Goal: Information Seeking & Learning: Learn about a topic

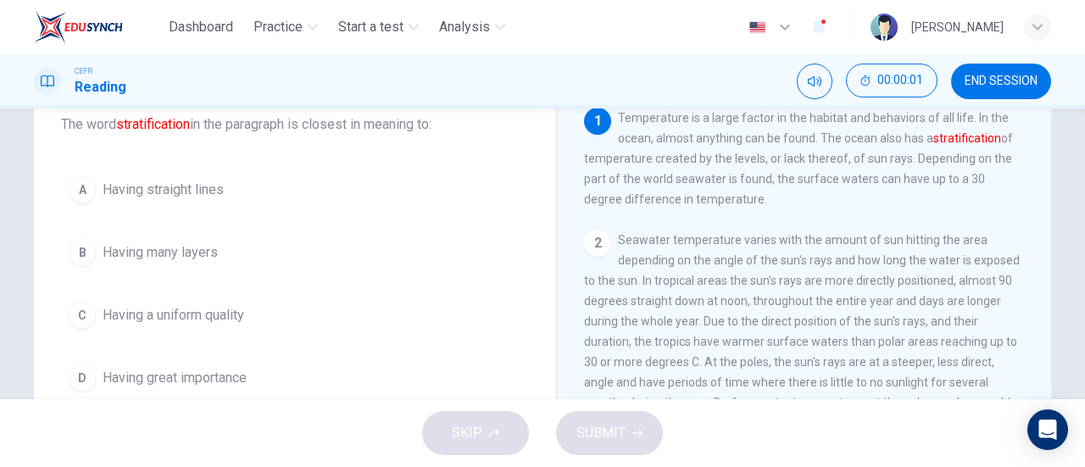
scroll to position [124, 0]
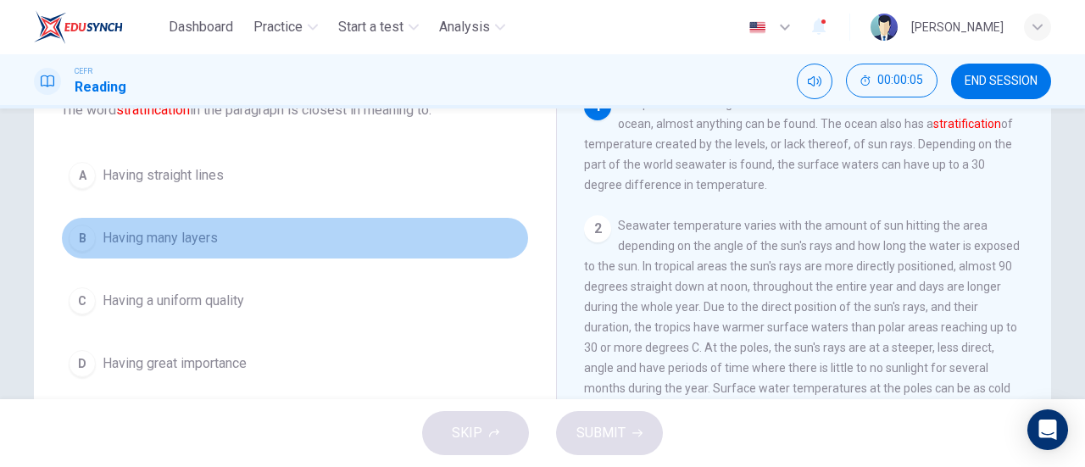
click at [145, 247] on span "Having many layers" at bounding box center [160, 238] width 115 height 20
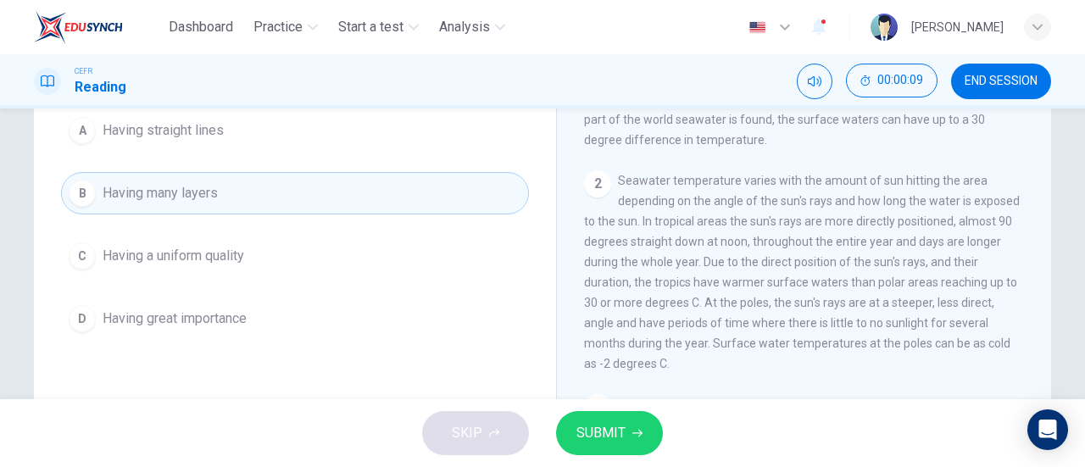
scroll to position [168, 0]
click at [601, 421] on span "SUBMIT" at bounding box center [600, 433] width 49 height 24
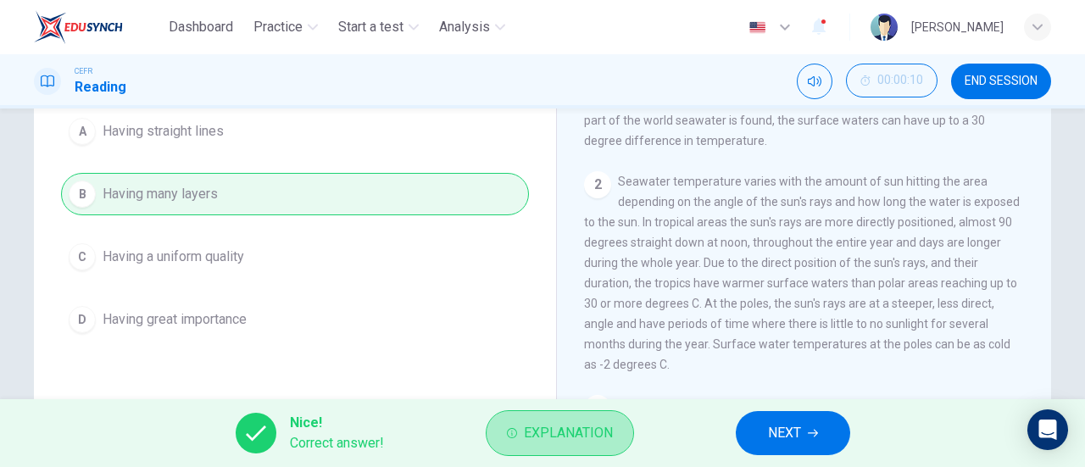
click at [601, 421] on span "Explanation" at bounding box center [568, 433] width 89 height 24
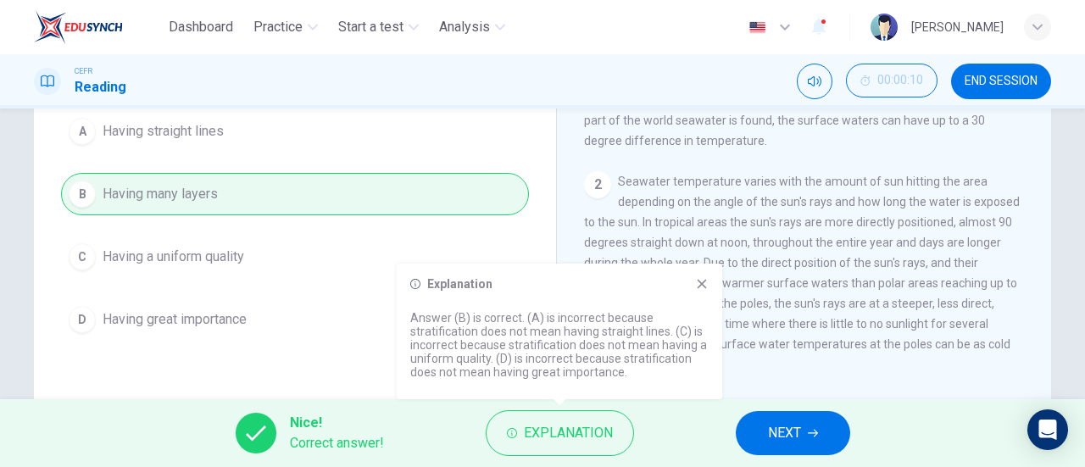
click at [697, 282] on icon at bounding box center [702, 284] width 14 height 14
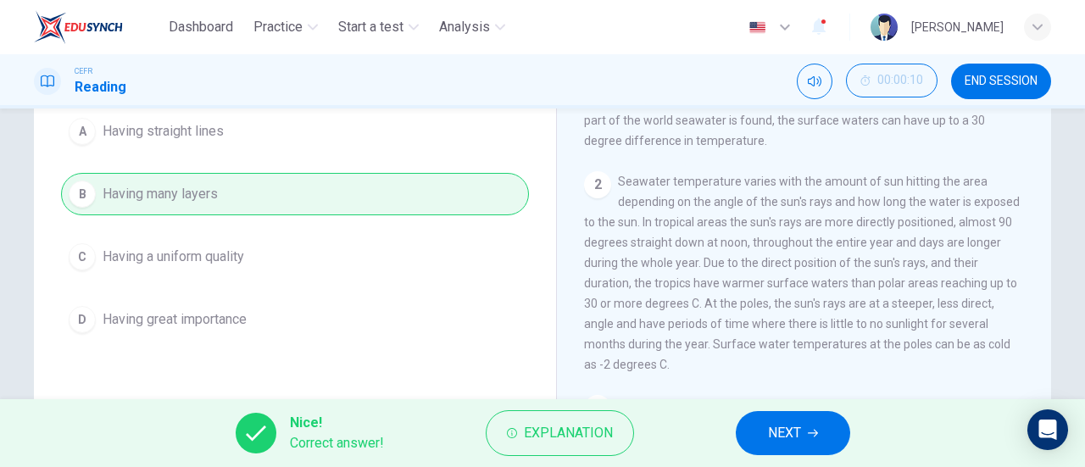
scroll to position [0, 0]
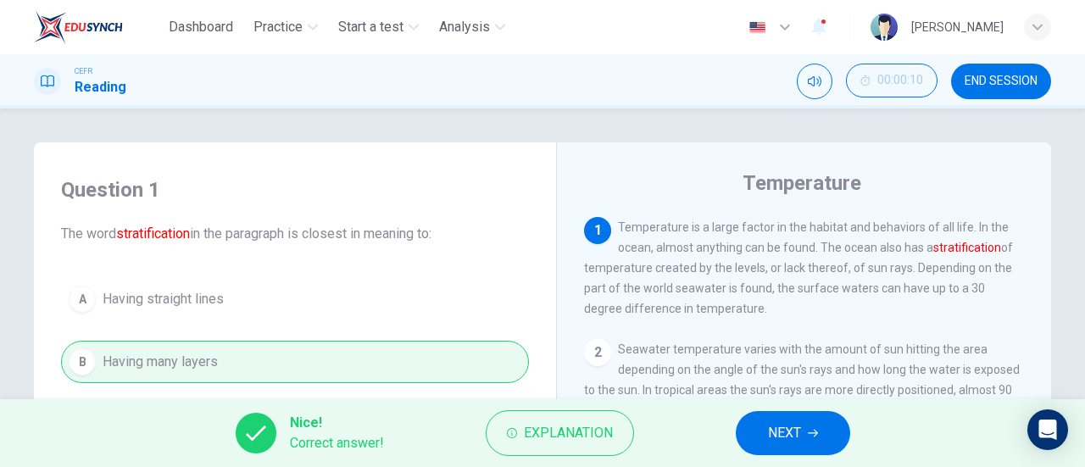
click at [834, 432] on button "NEXT" at bounding box center [793, 433] width 114 height 44
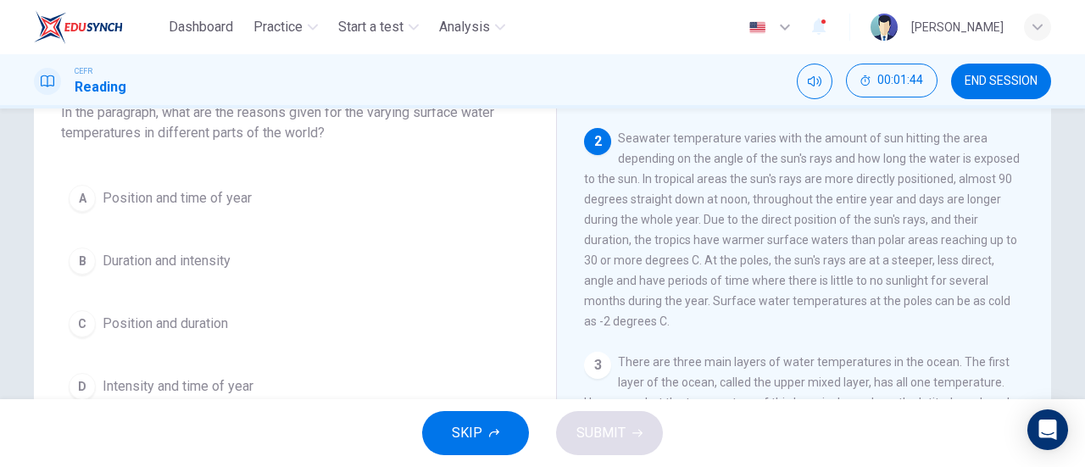
scroll to position [122, 0]
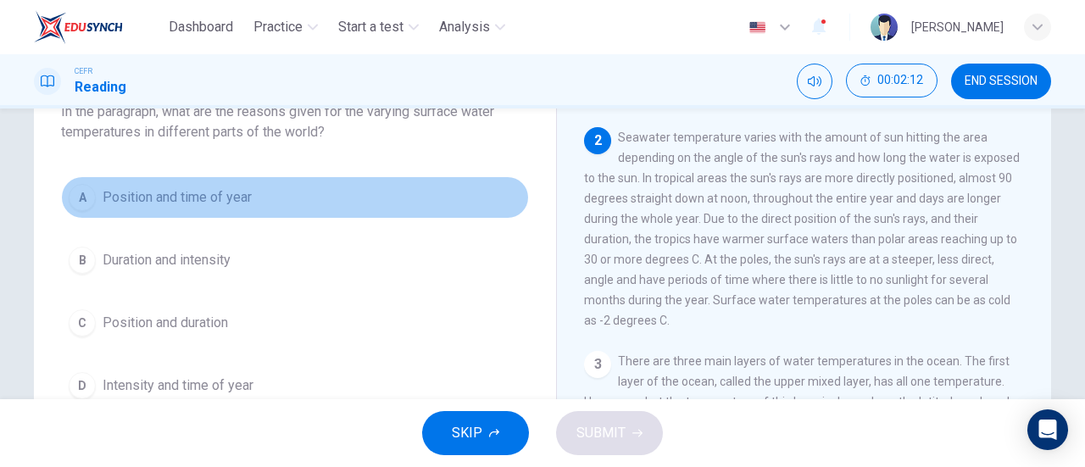
click at [356, 211] on button "A Position and time of year" at bounding box center [295, 197] width 468 height 42
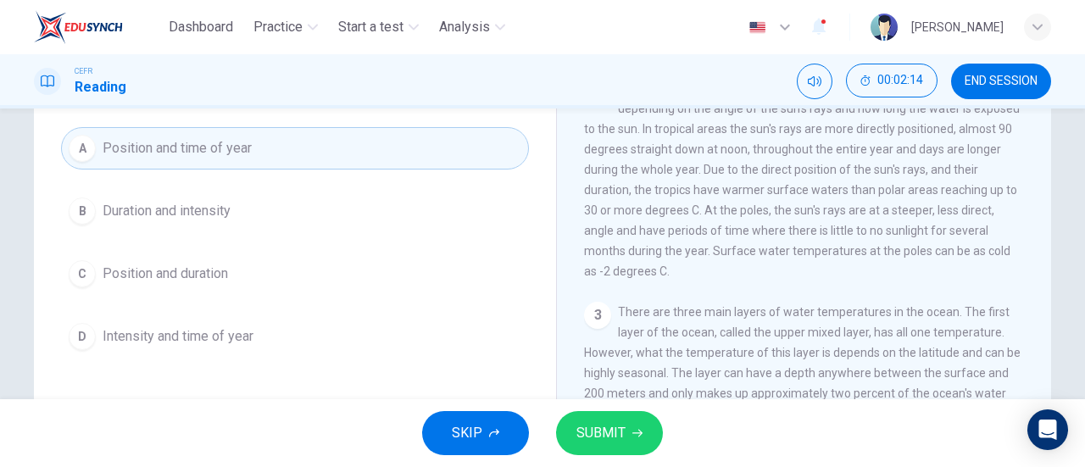
scroll to position [133, 0]
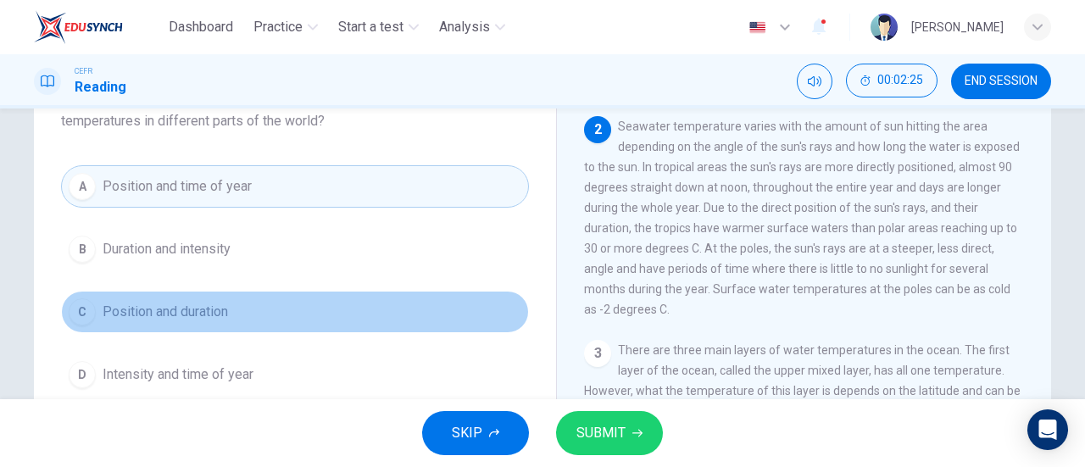
click at [336, 324] on button "C Position and duration" at bounding box center [295, 312] width 468 height 42
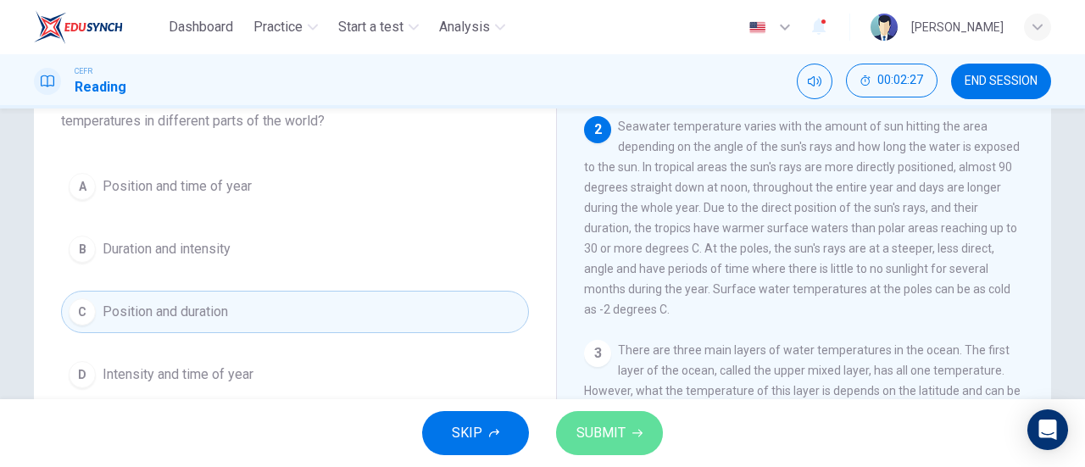
click at [610, 426] on span "SUBMIT" at bounding box center [600, 433] width 49 height 24
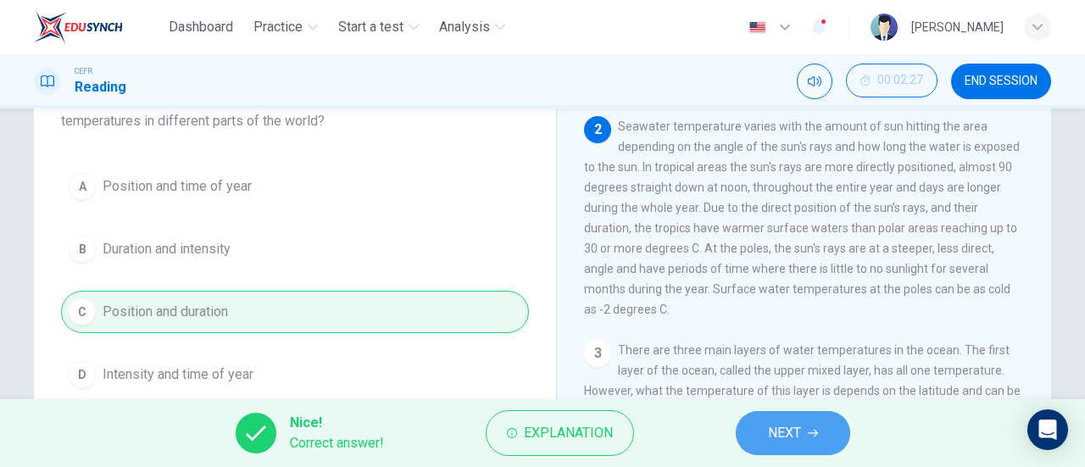
click at [787, 413] on button "NEXT" at bounding box center [793, 433] width 114 height 44
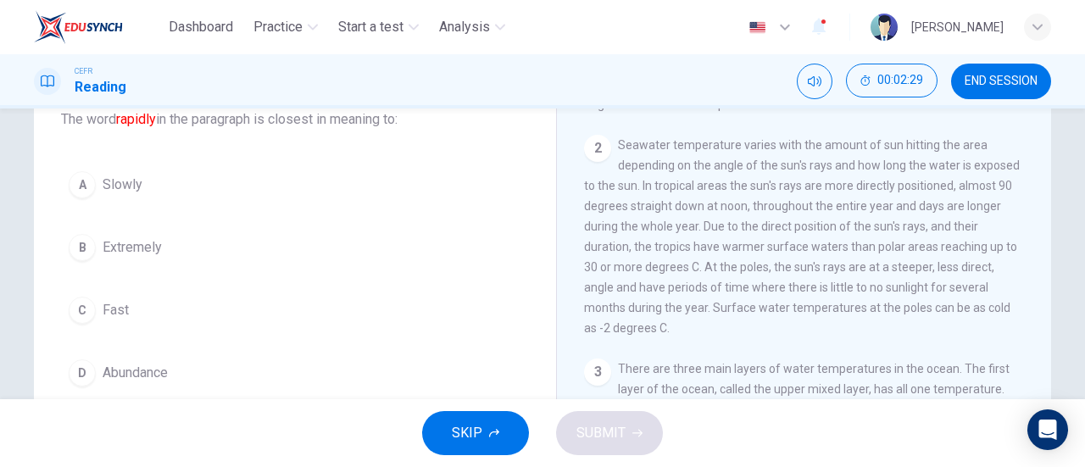
scroll to position [116, 0]
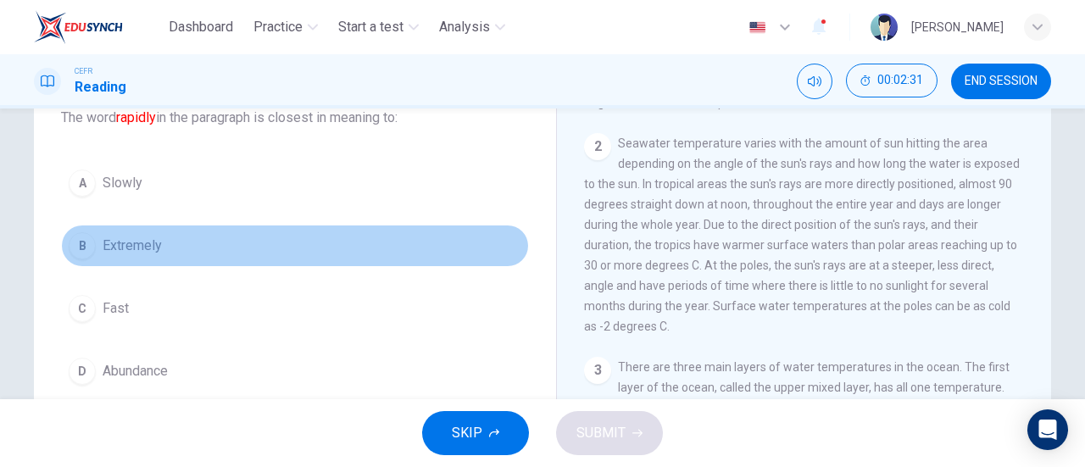
click at [192, 256] on button "B Extremely" at bounding box center [295, 246] width 468 height 42
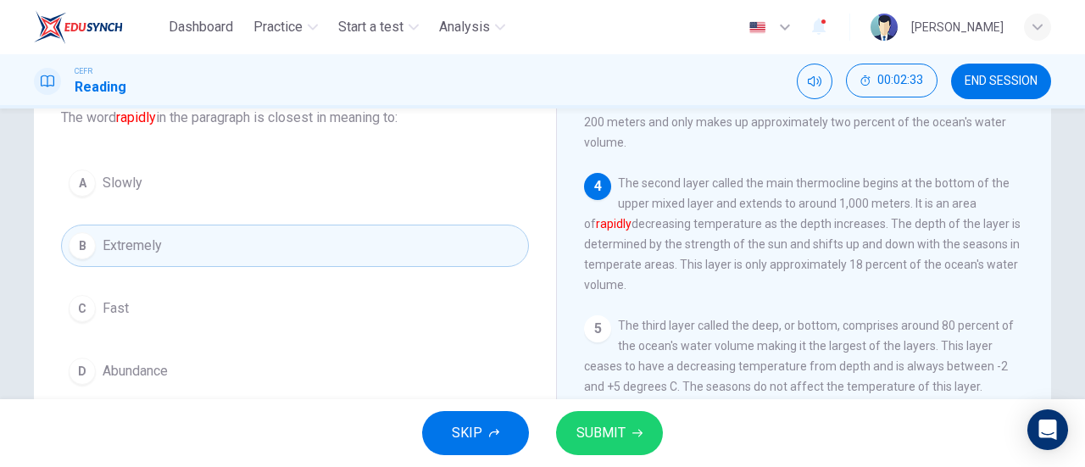
scroll to position [417, 0]
click at [592, 436] on span "SUBMIT" at bounding box center [600, 433] width 49 height 24
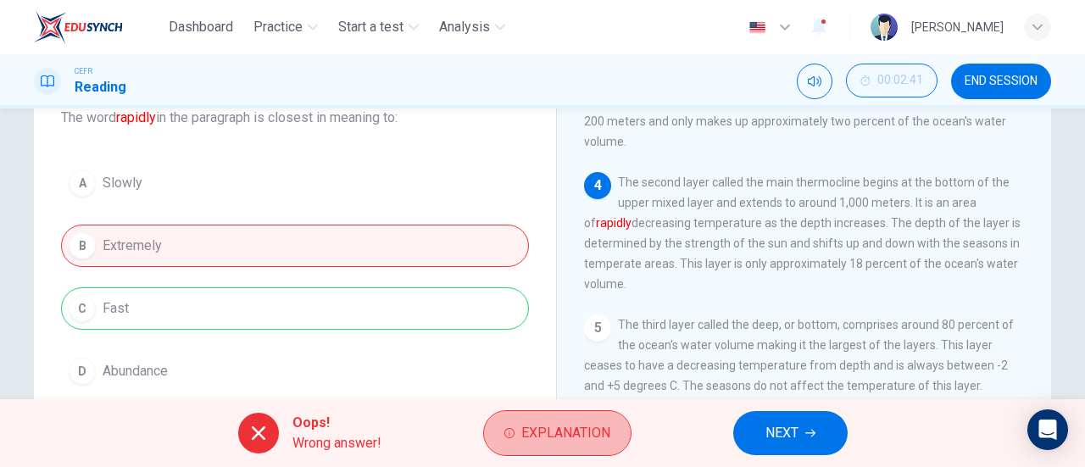
click at [592, 436] on span "Explanation" at bounding box center [565, 433] width 89 height 24
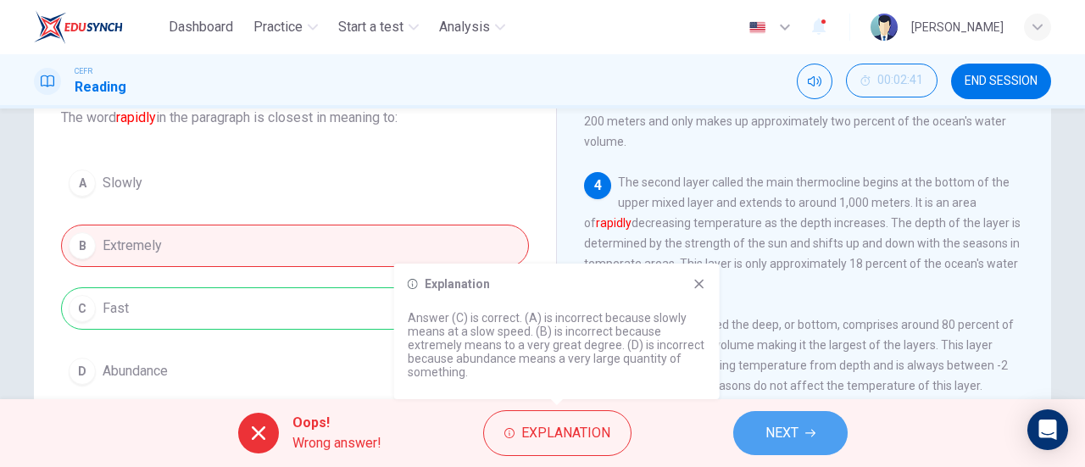
click at [766, 423] on span "NEXT" at bounding box center [781, 433] width 33 height 24
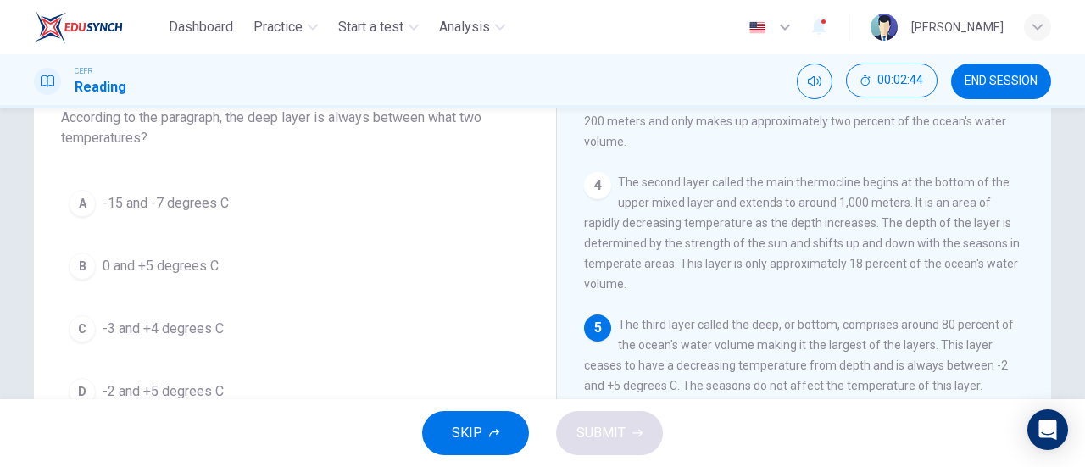
click at [525, 292] on div "Question 4 According to the paragraph, the deep layer is always between what tw…" at bounding box center [294, 236] width 495 height 386
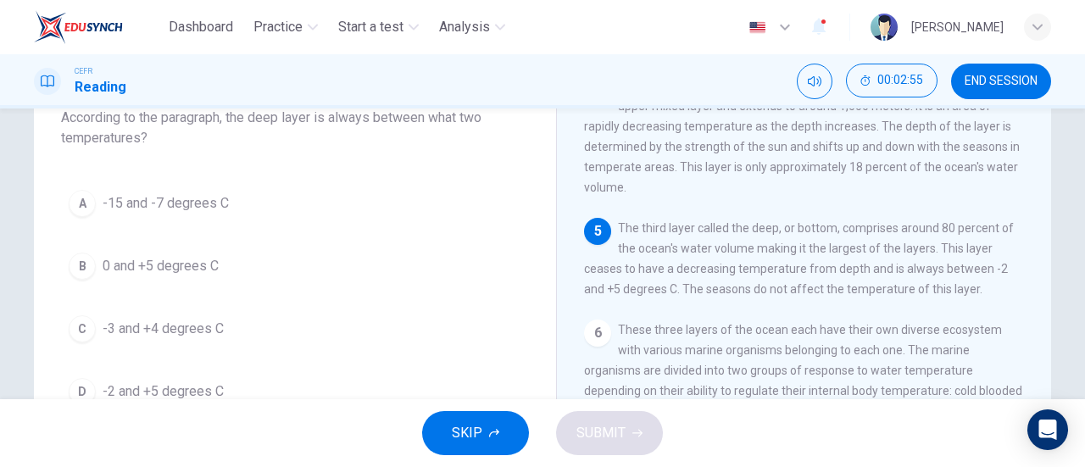
scroll to position [525, 0]
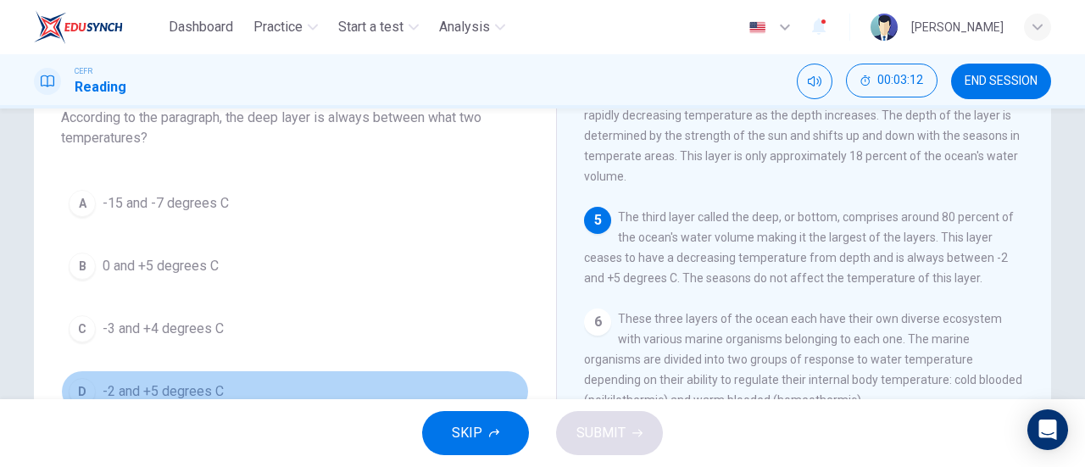
click at [278, 385] on button "D -2 and +5 degrees C" at bounding box center [295, 391] width 468 height 42
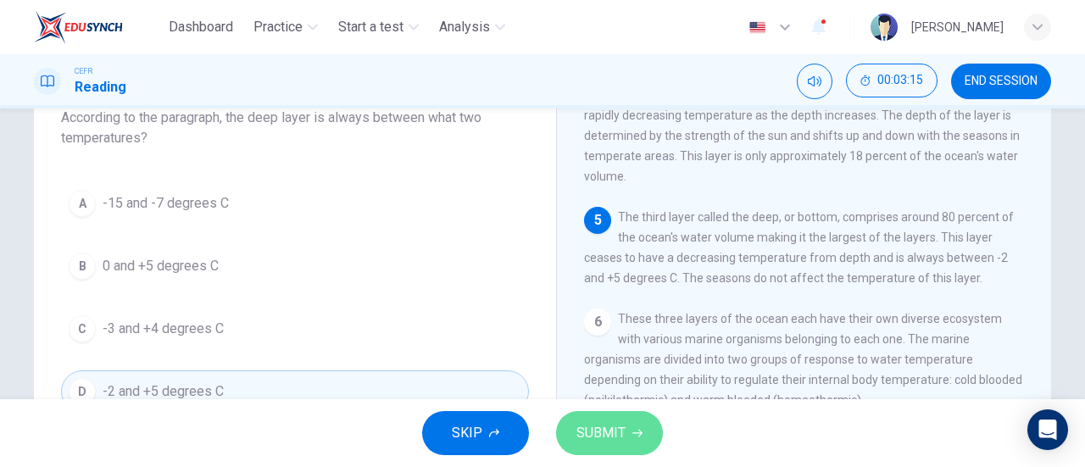
click at [608, 455] on button "SUBMIT" at bounding box center [609, 433] width 107 height 44
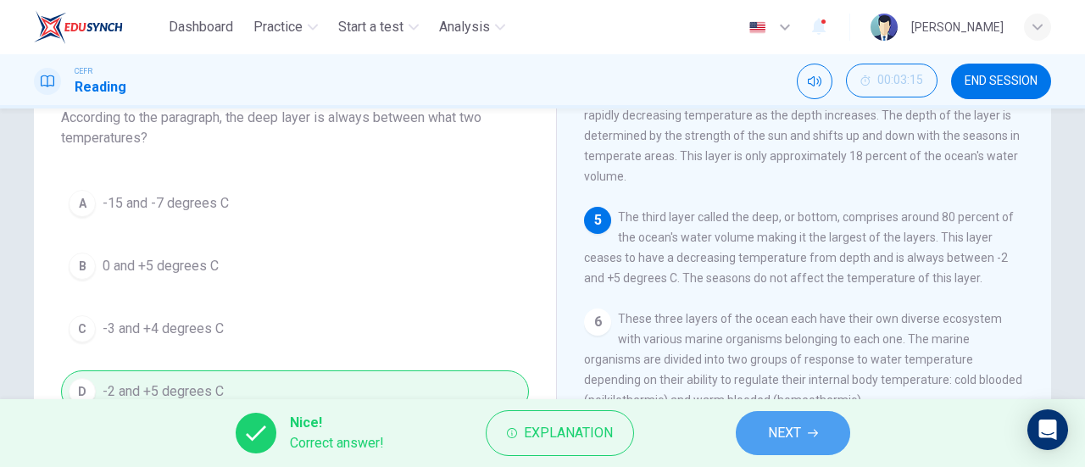
click at [761, 425] on button "NEXT" at bounding box center [793, 433] width 114 height 44
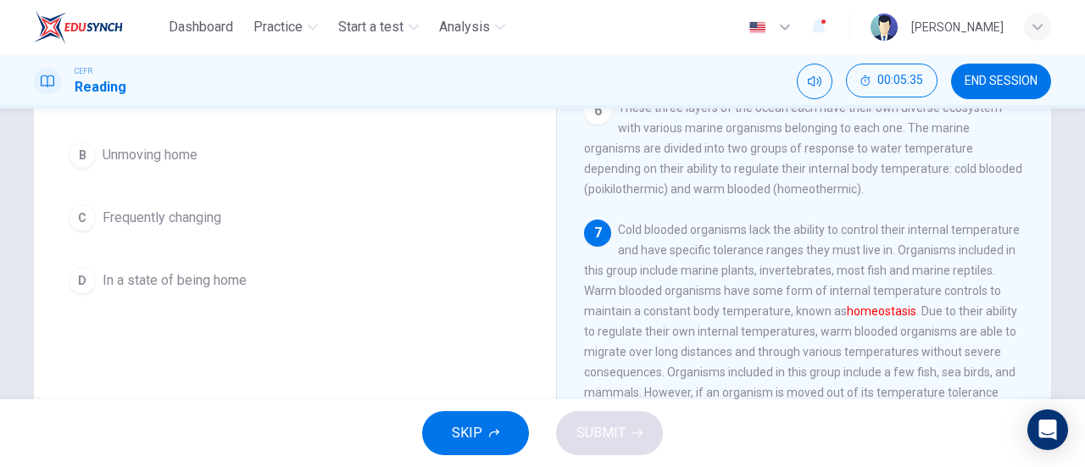
scroll to position [205, 0]
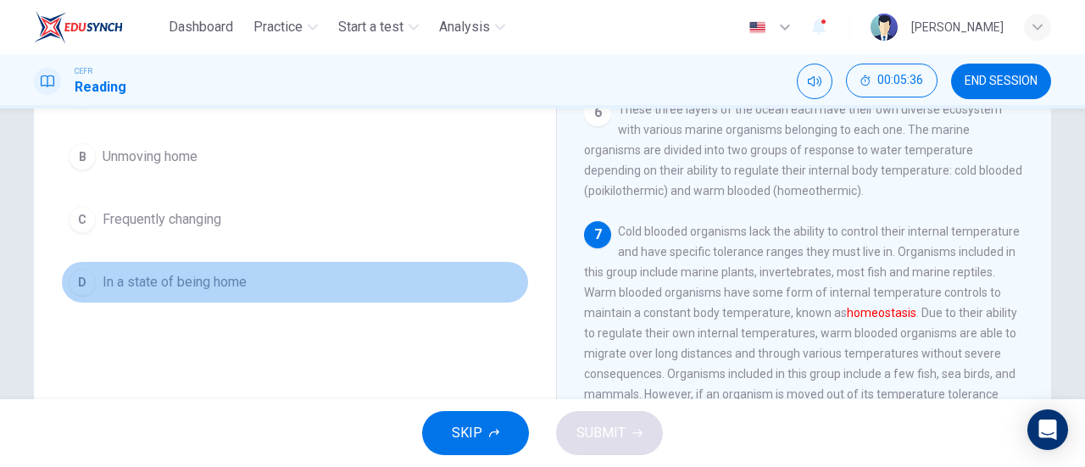
click at [442, 297] on button "D In a state of being home" at bounding box center [295, 282] width 468 height 42
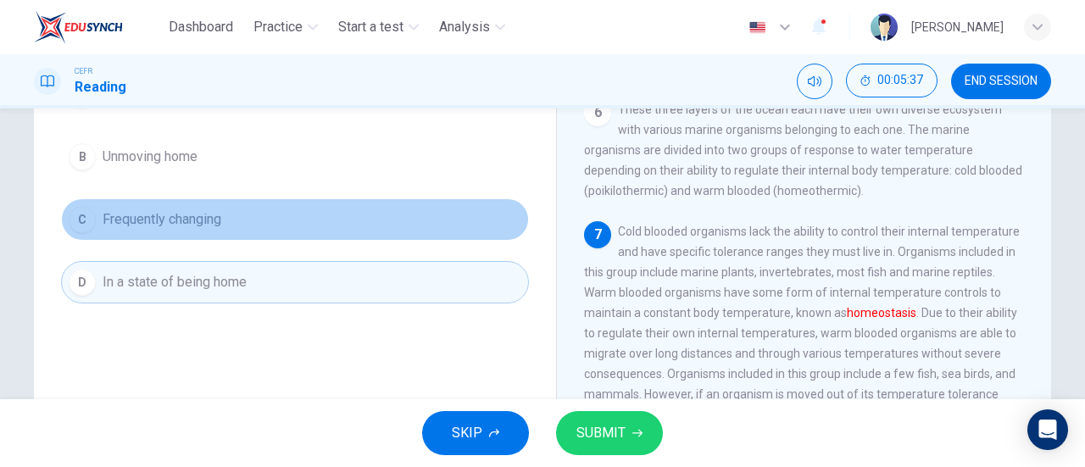
click at [297, 213] on button "C Frequently changing" at bounding box center [295, 219] width 468 height 42
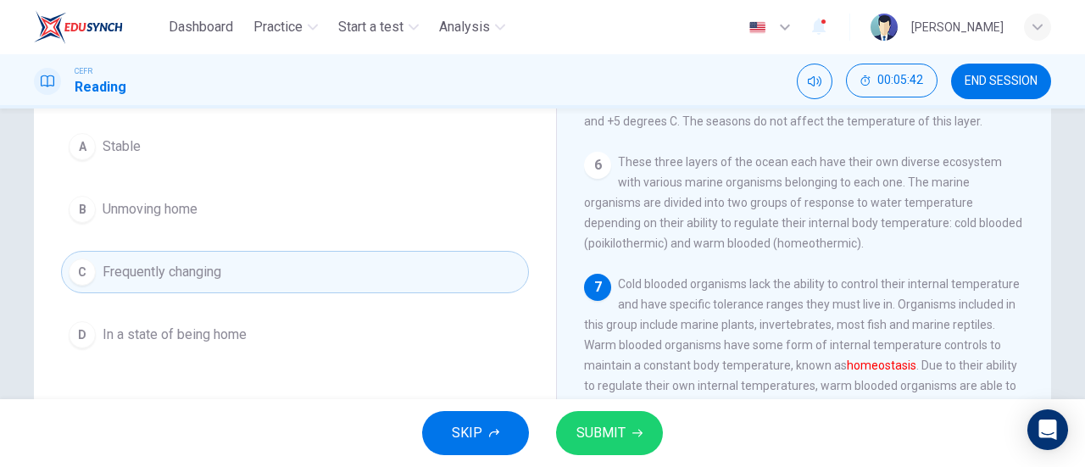
scroll to position [152, 0]
click at [592, 433] on span "SUBMIT" at bounding box center [600, 433] width 49 height 24
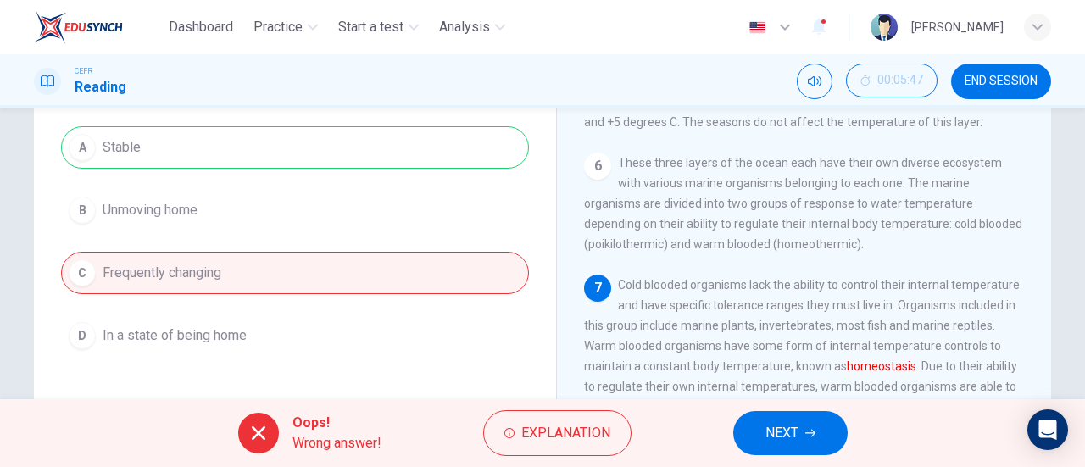
click at [592, 433] on span "Explanation" at bounding box center [565, 433] width 89 height 24
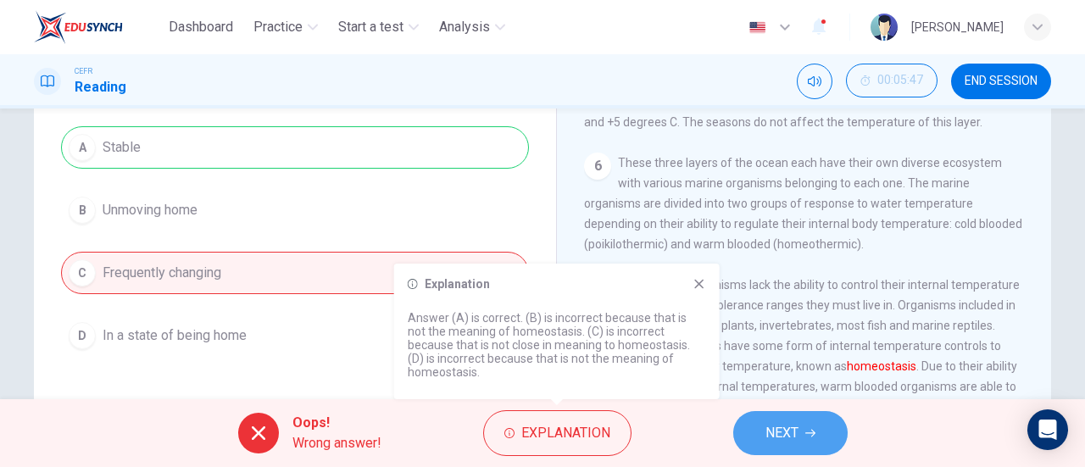
click at [795, 434] on span "NEXT" at bounding box center [781, 433] width 33 height 24
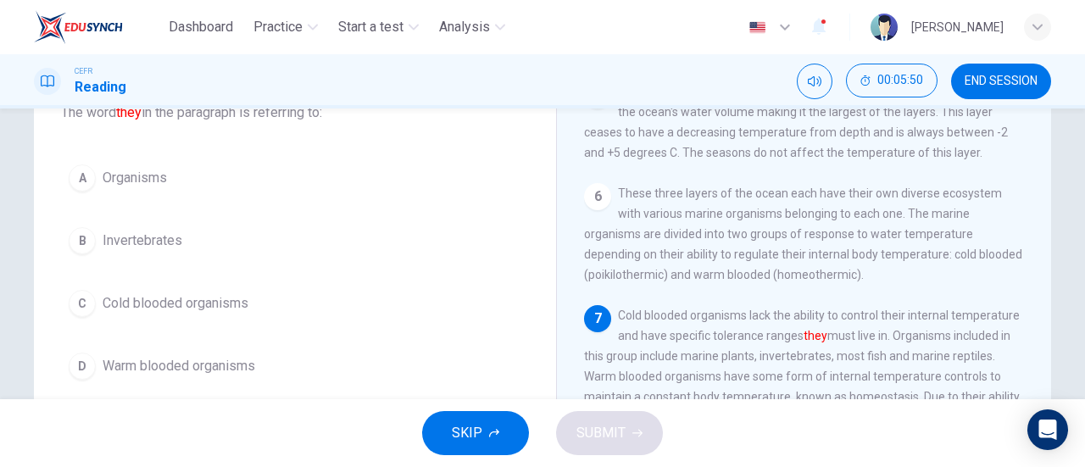
scroll to position [122, 0]
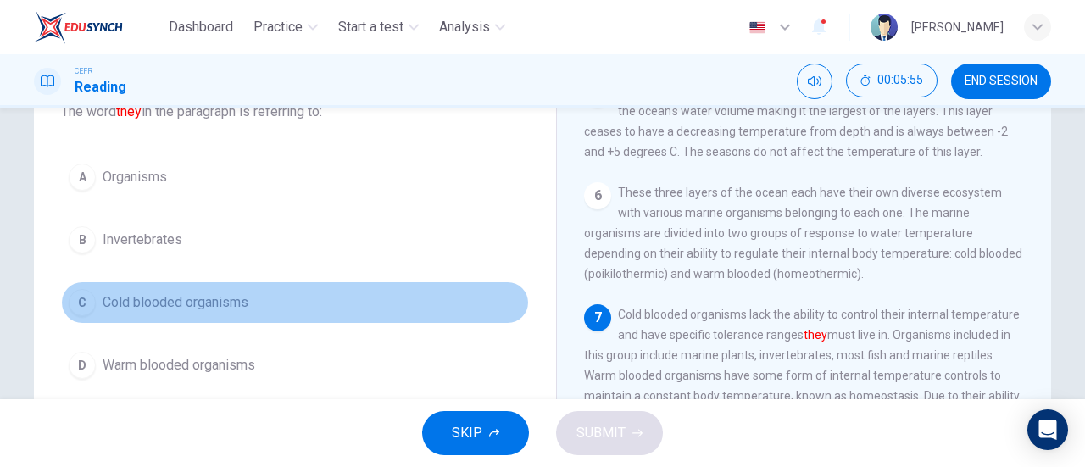
click at [234, 295] on span "Cold blooded organisms" at bounding box center [176, 302] width 146 height 20
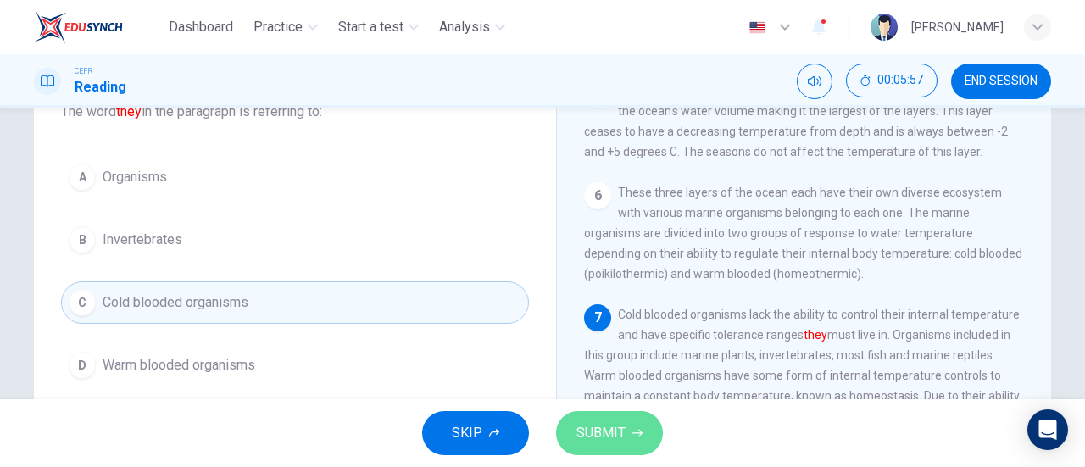
click at [586, 426] on span "SUBMIT" at bounding box center [600, 433] width 49 height 24
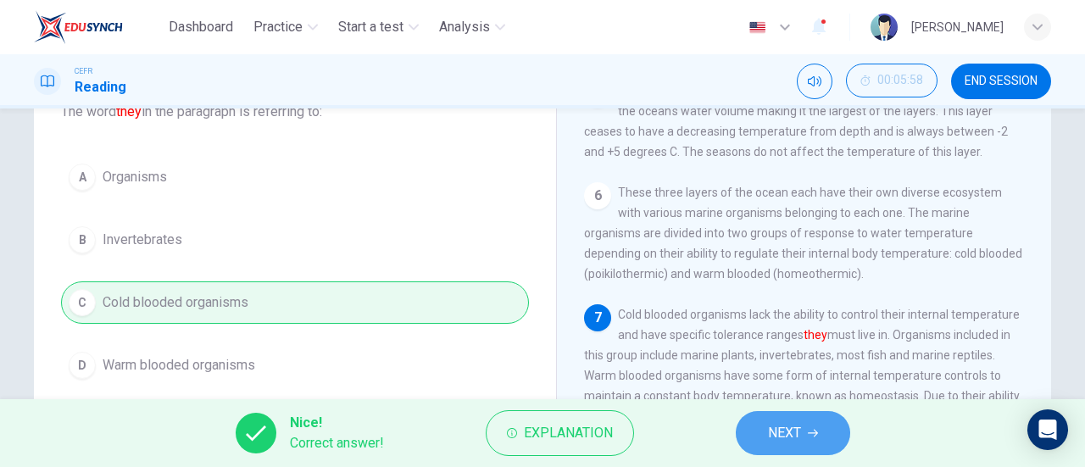
click at [797, 416] on button "NEXT" at bounding box center [793, 433] width 114 height 44
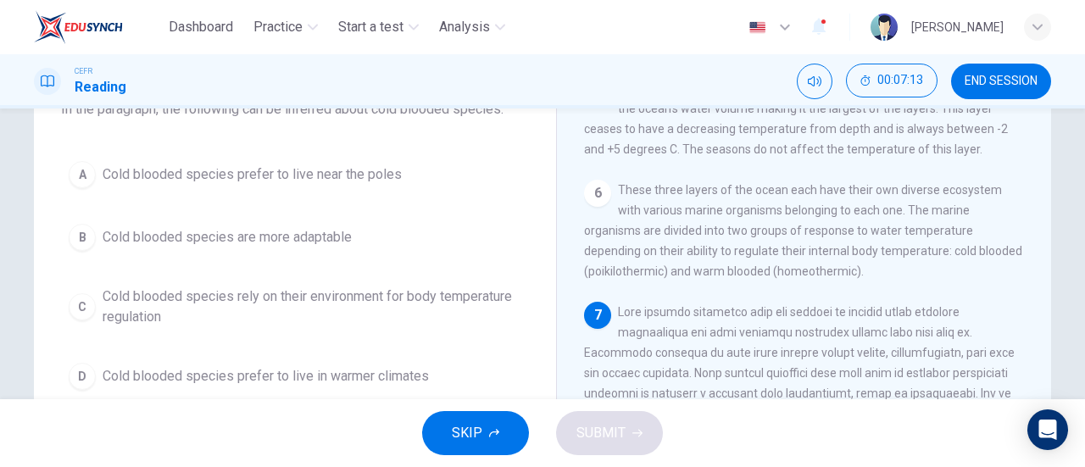
scroll to position [117, 0]
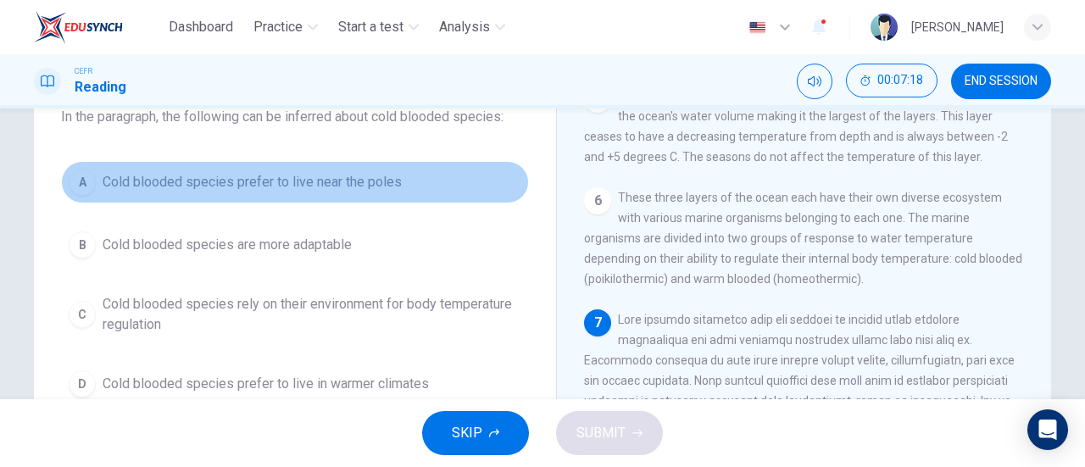
click at [261, 177] on span "Cold blooded species prefer to live near the poles" at bounding box center [252, 182] width 299 height 20
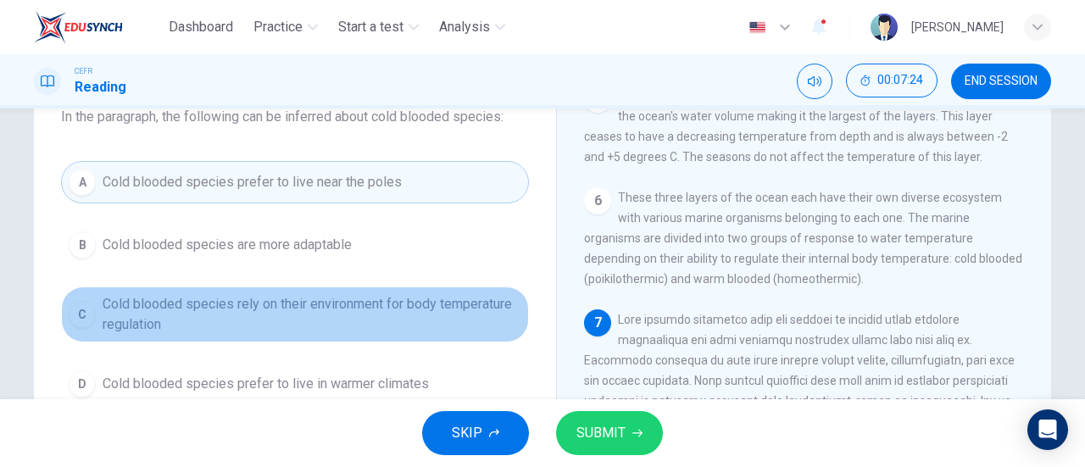
click at [342, 297] on span "Cold blooded species rely on their environment for body temperature regulation" at bounding box center [312, 314] width 419 height 41
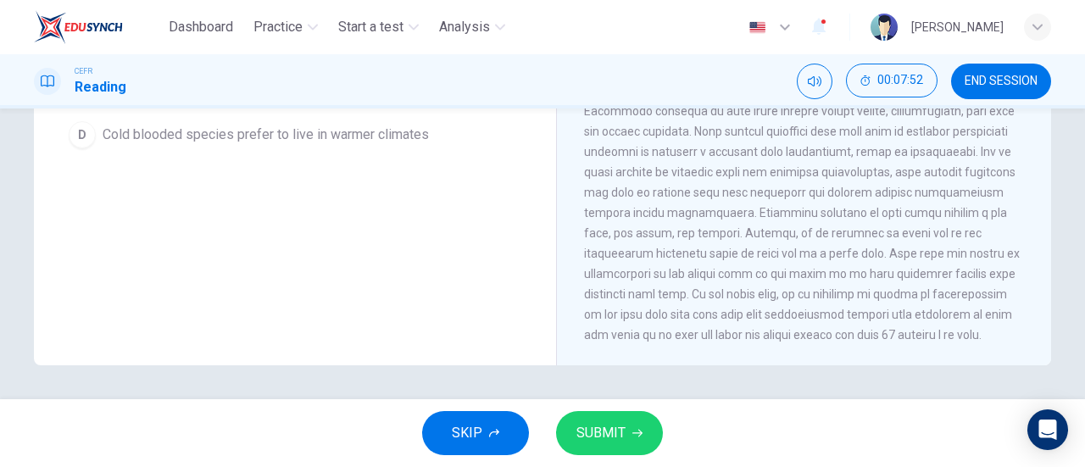
scroll to position [131, 0]
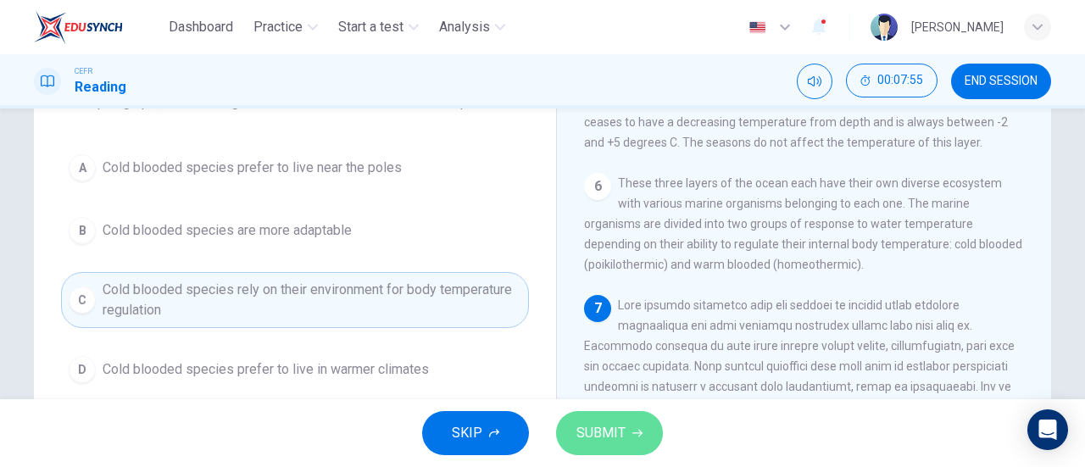
click at [599, 440] on span "SUBMIT" at bounding box center [600, 433] width 49 height 24
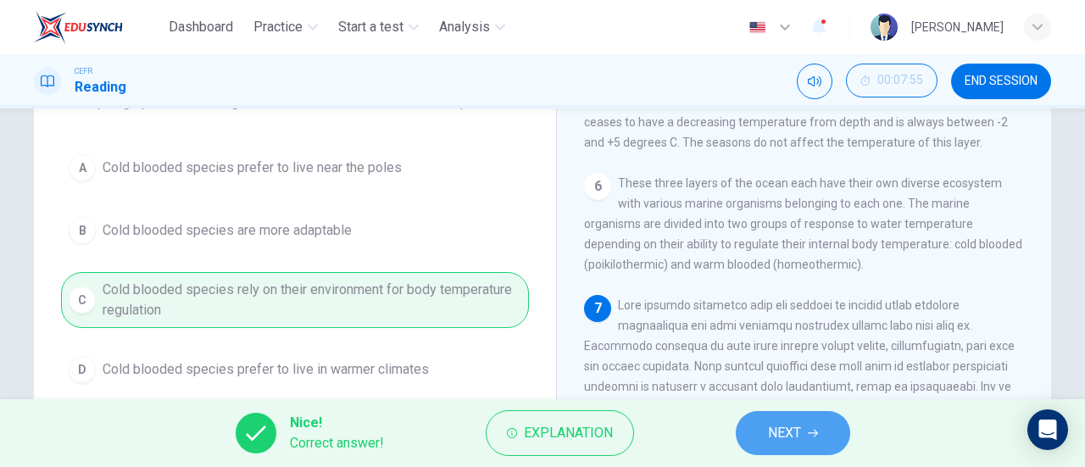
click at [776, 425] on span "NEXT" at bounding box center [784, 433] width 33 height 24
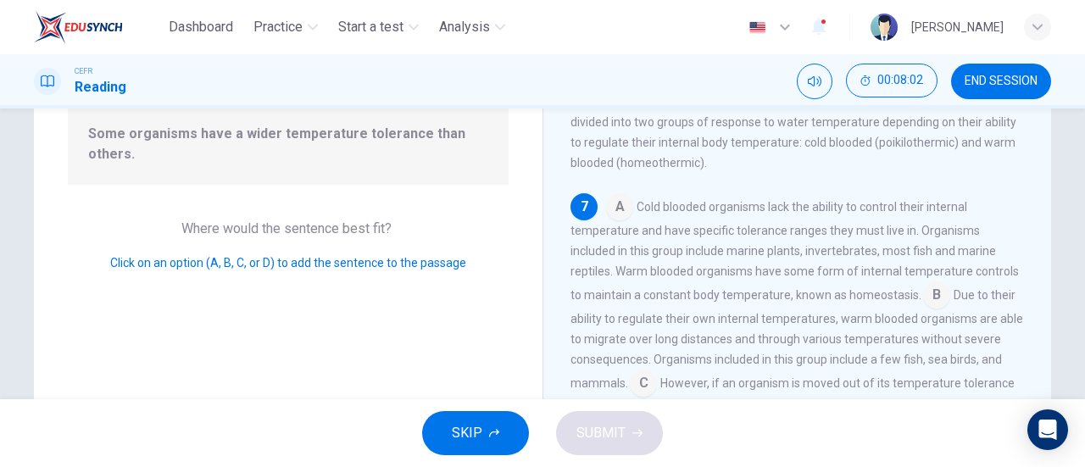
scroll to position [180, 0]
click at [619, 210] on input at bounding box center [619, 207] width 27 height 27
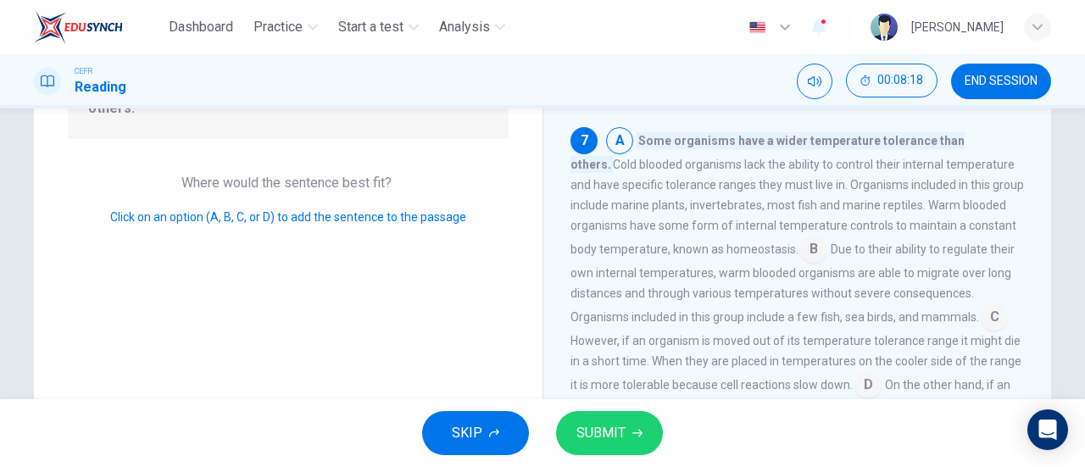
scroll to position [229, 0]
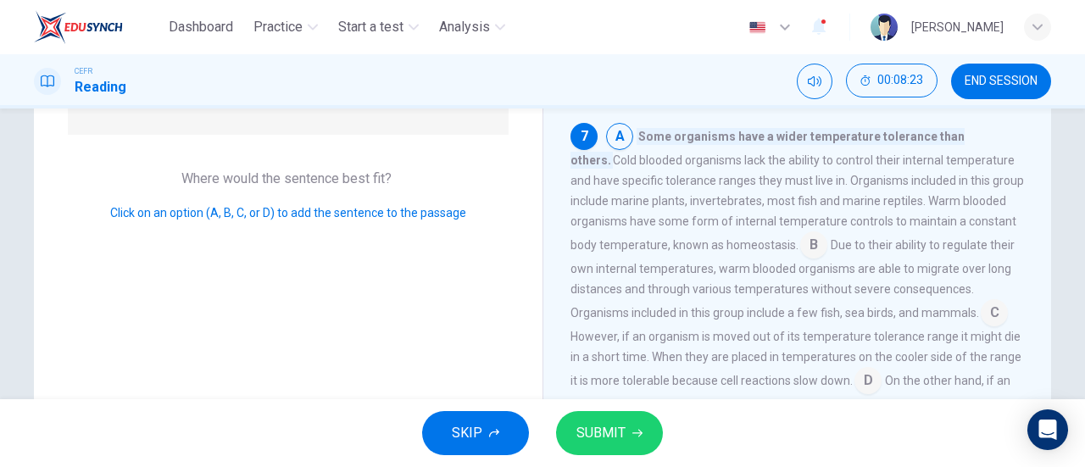
click at [994, 313] on input at bounding box center [994, 314] width 27 height 27
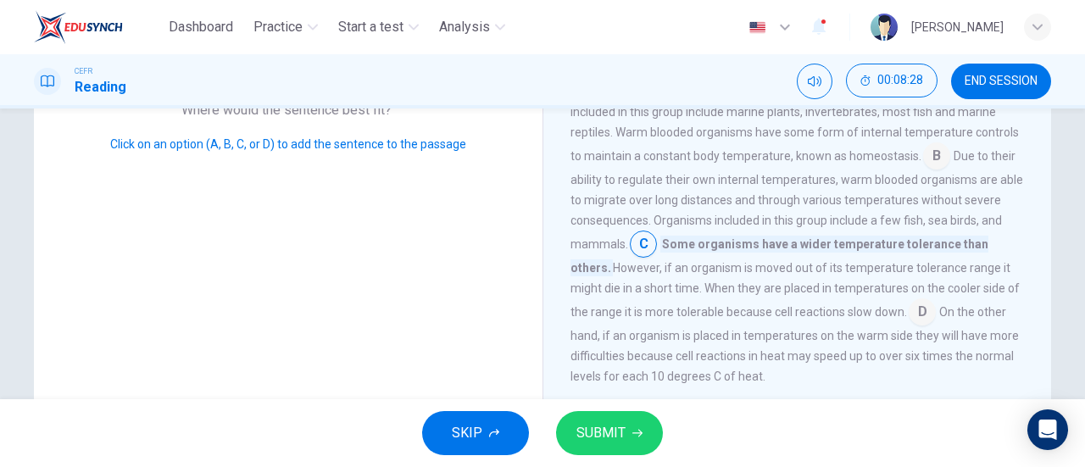
scroll to position [303, 0]
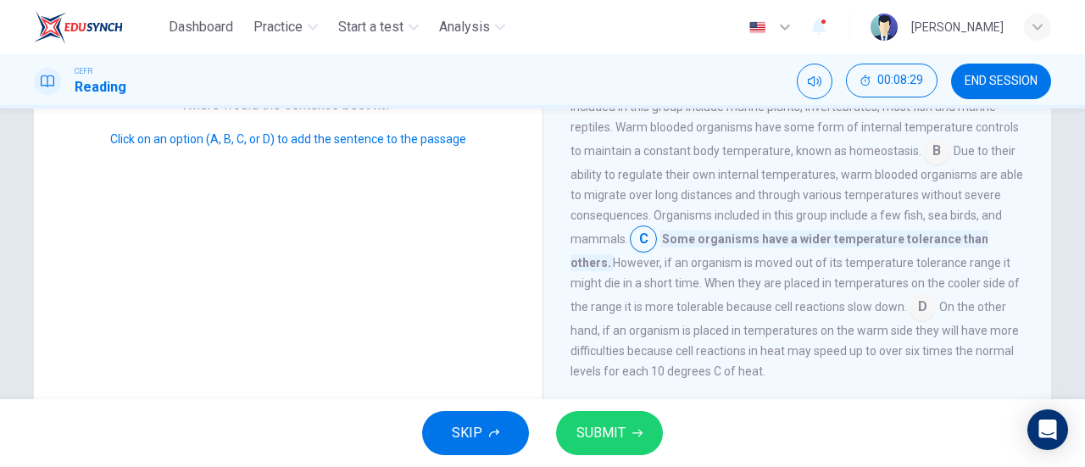
click at [908, 303] on input at bounding box center [921, 308] width 27 height 27
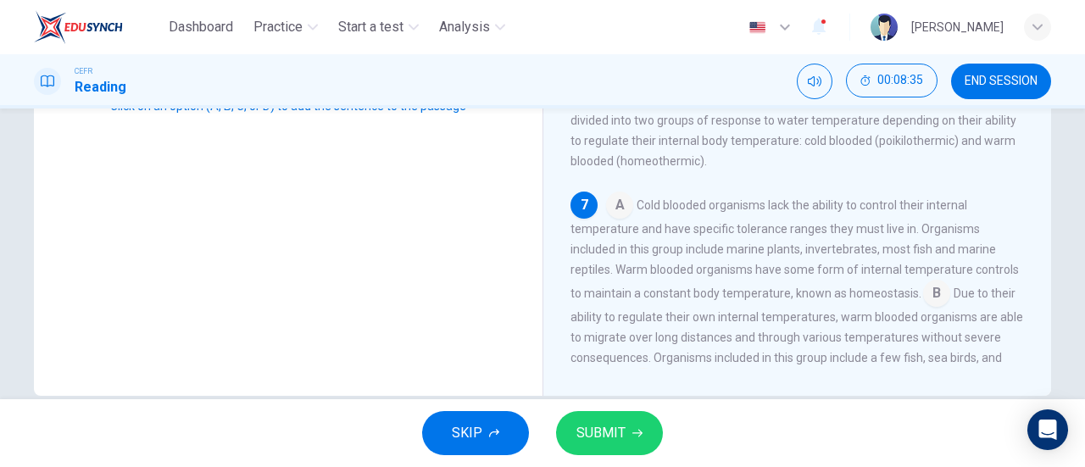
scroll to position [481, 0]
click at [614, 222] on input at bounding box center [619, 208] width 27 height 27
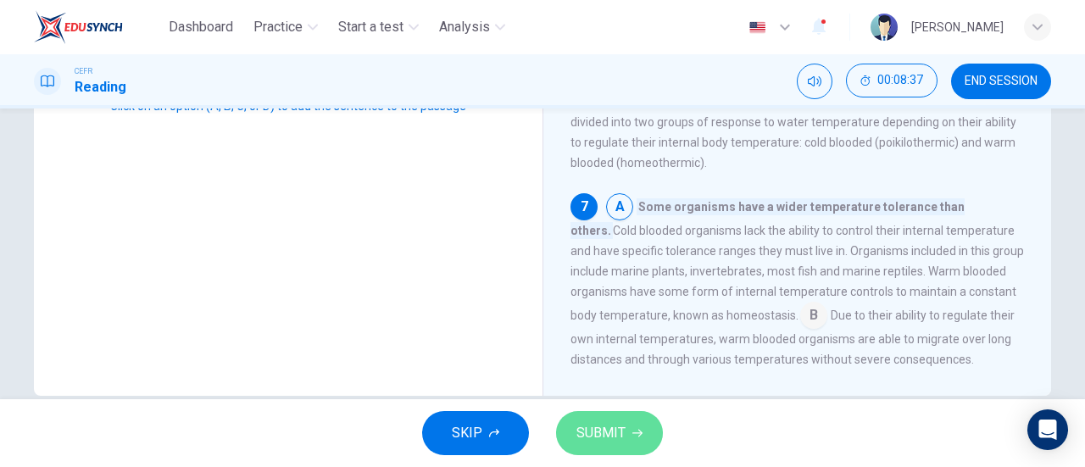
click at [625, 428] on button "SUBMIT" at bounding box center [609, 433] width 107 height 44
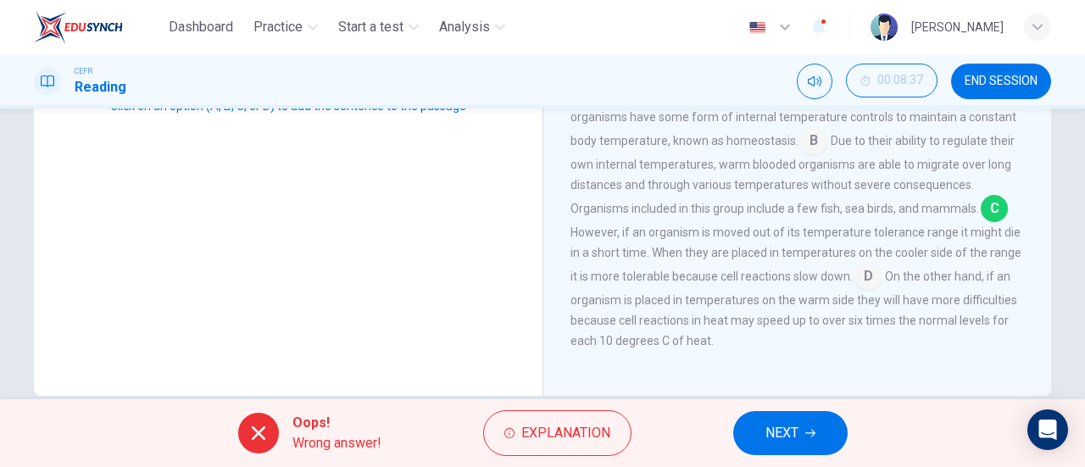
scroll to position [658, 0]
click at [809, 436] on icon "button" at bounding box center [810, 433] width 10 height 10
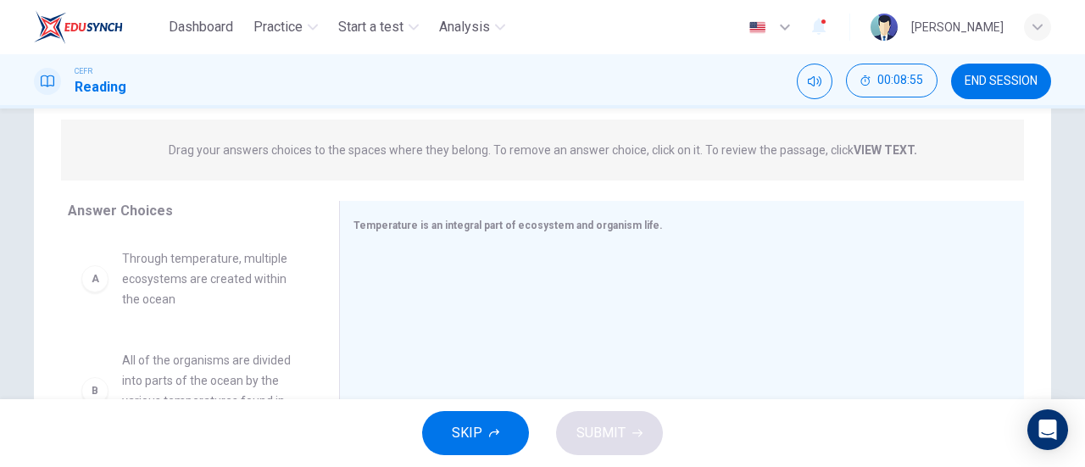
scroll to position [202, 0]
click at [504, 442] on button "SKIP" at bounding box center [475, 433] width 107 height 44
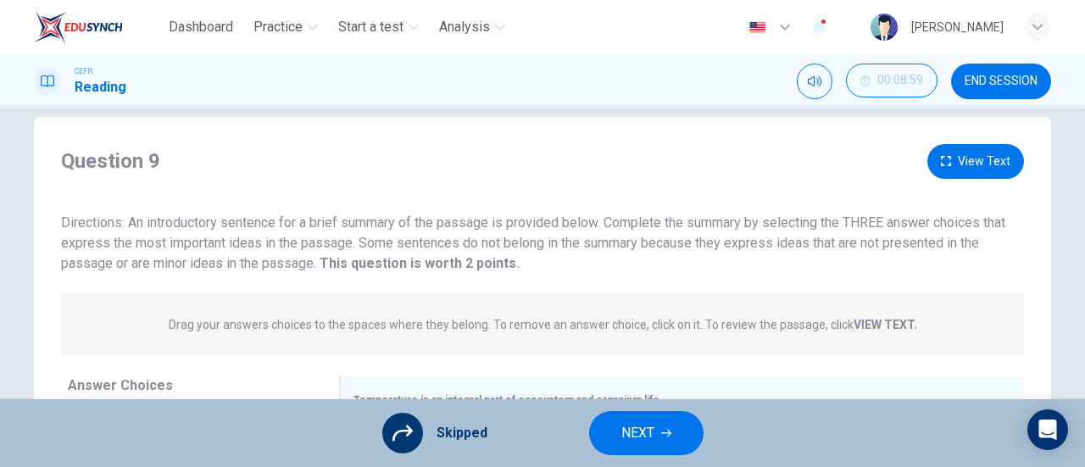
scroll to position [0, 0]
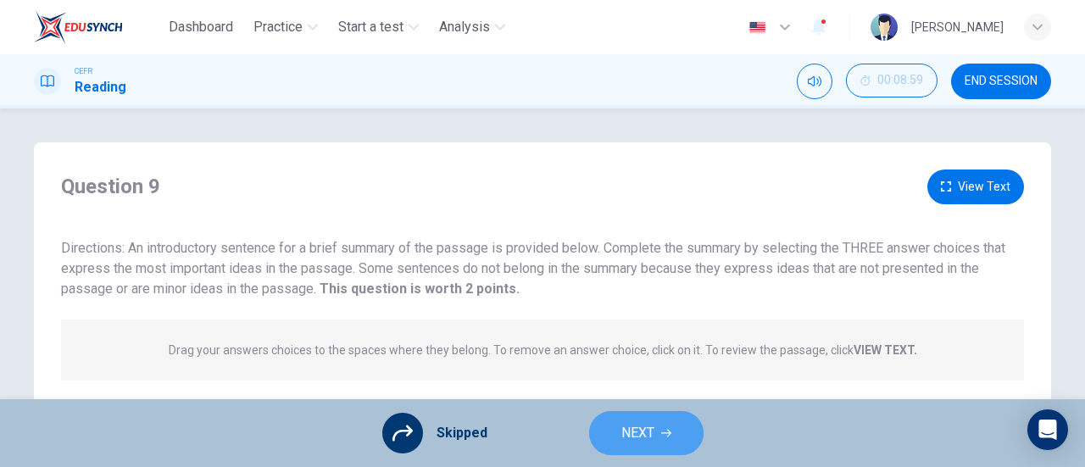
click at [656, 428] on button "NEXT" at bounding box center [646, 433] width 114 height 44
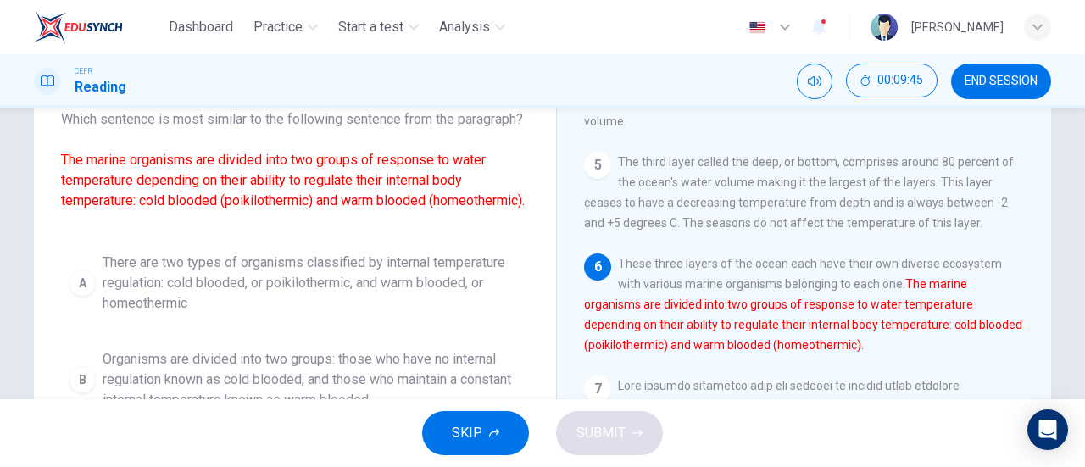
scroll to position [25, 0]
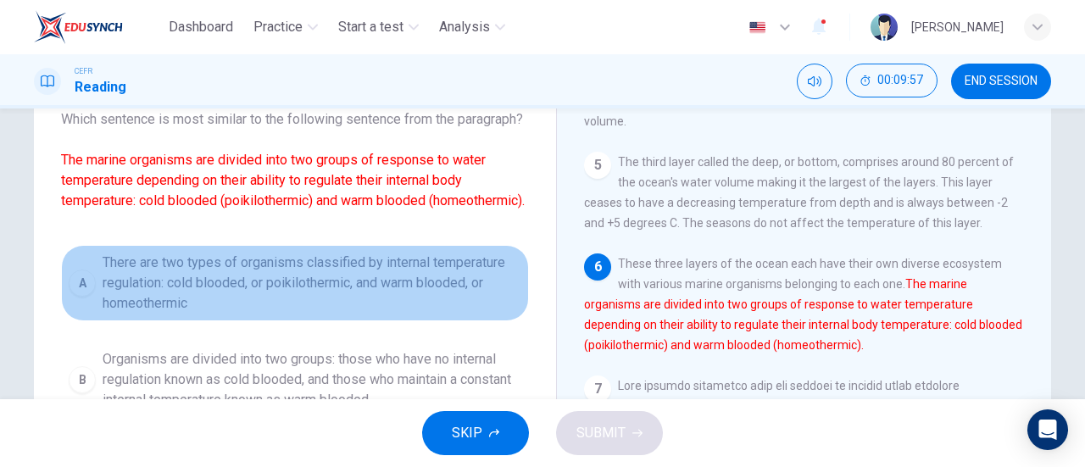
click at [425, 295] on span "There are two types of organisms classified by internal temperature regulation:…" at bounding box center [312, 283] width 419 height 61
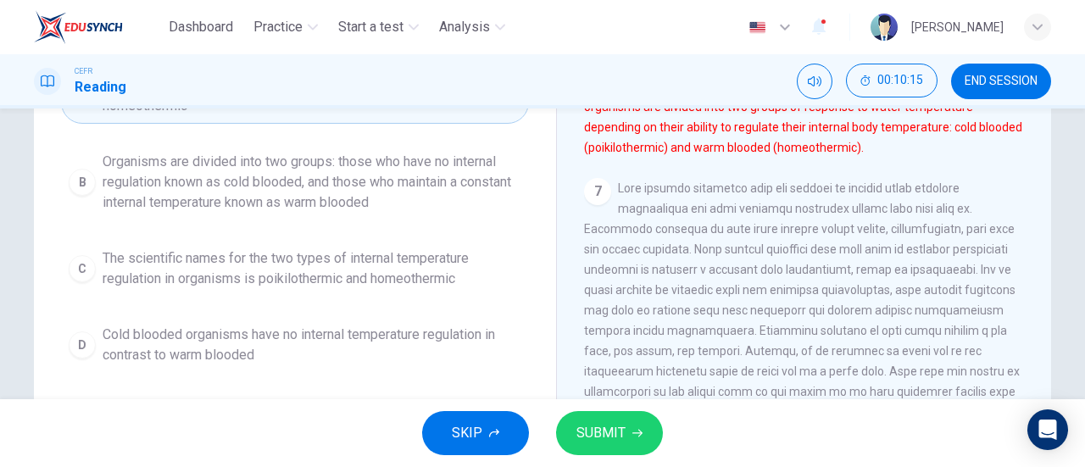
scroll to position [366, 0]
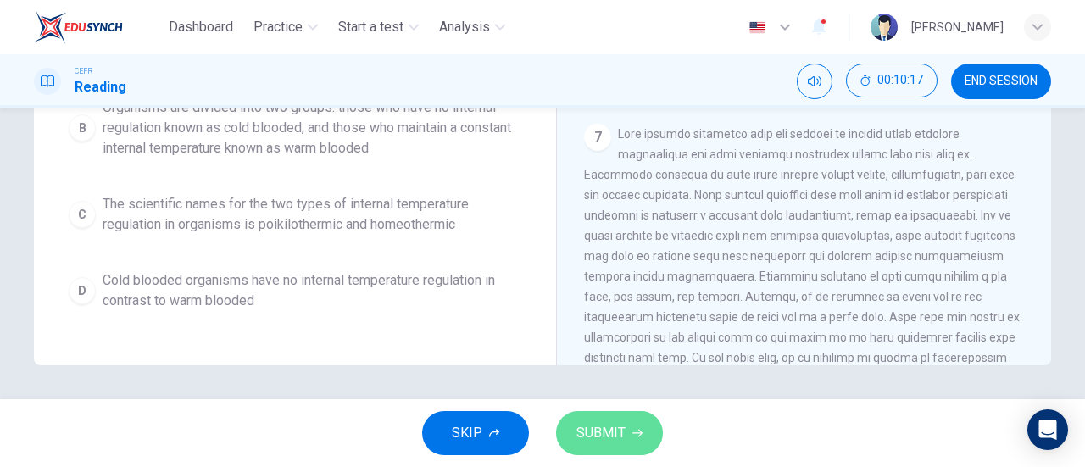
click at [594, 433] on span "SUBMIT" at bounding box center [600, 433] width 49 height 24
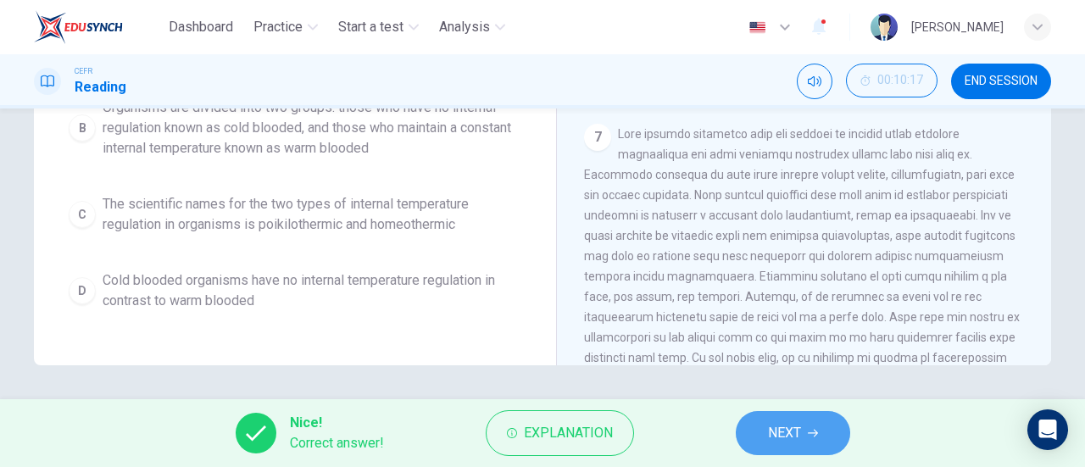
click at [749, 438] on button "NEXT" at bounding box center [793, 433] width 114 height 44
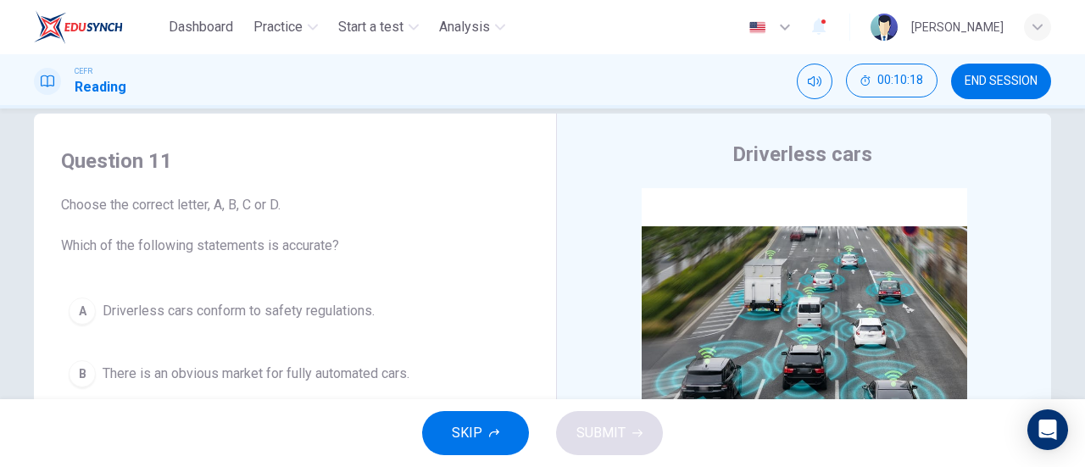
scroll to position [34, 0]
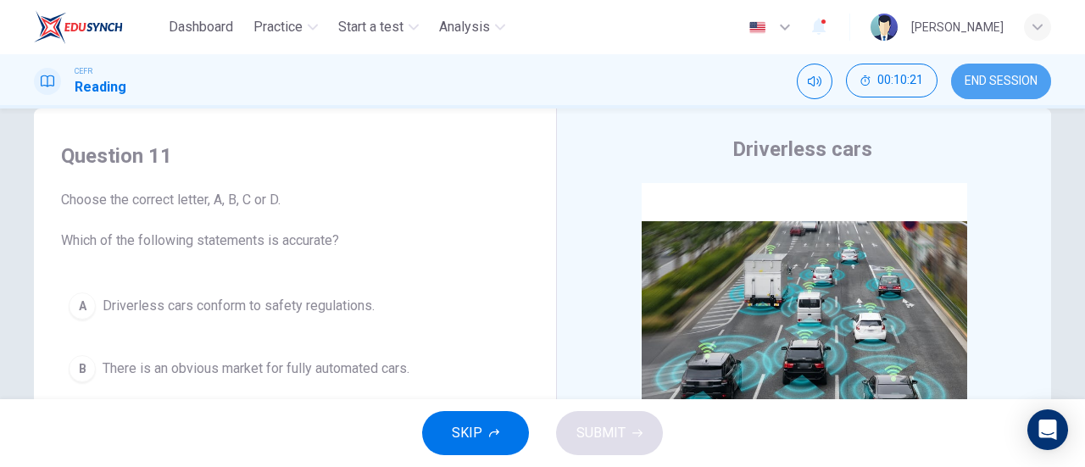
click at [1005, 75] on span "END SESSION" at bounding box center [1000, 82] width 73 height 14
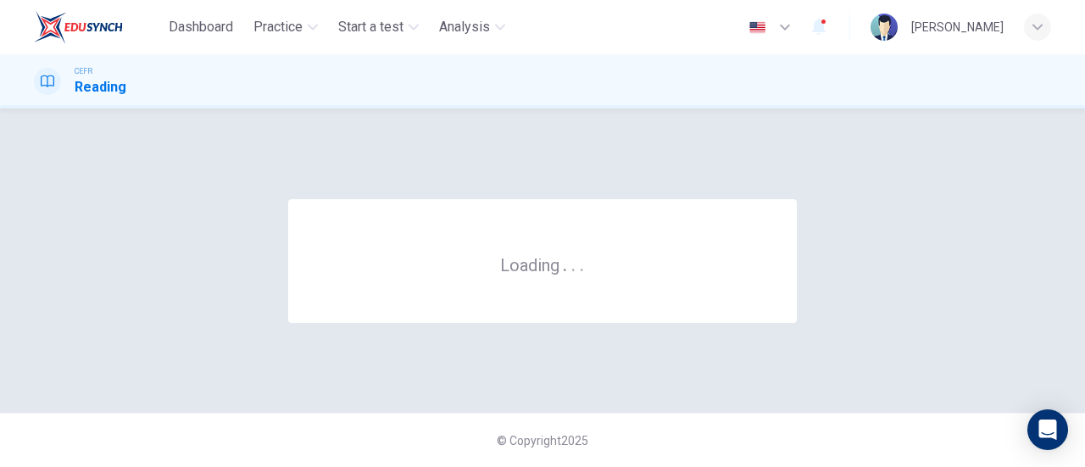
scroll to position [0, 0]
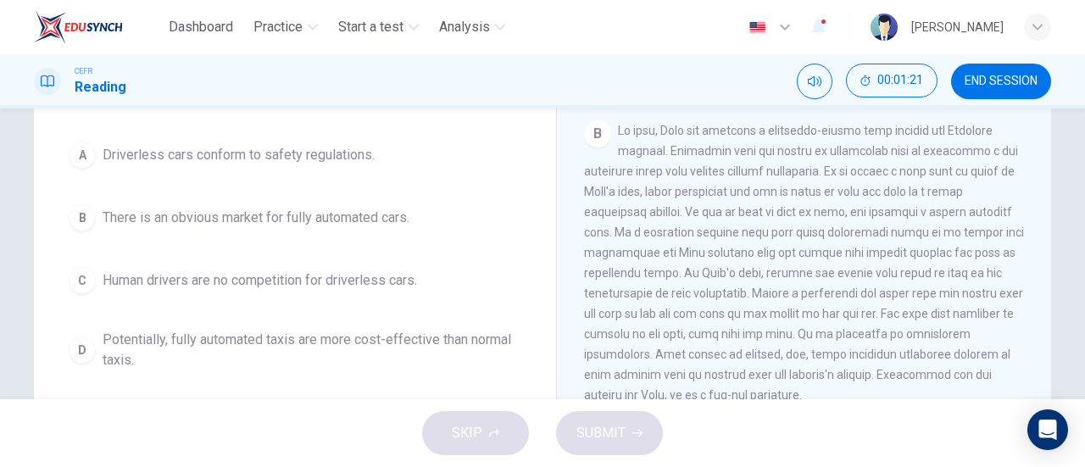
scroll to position [413, 0]
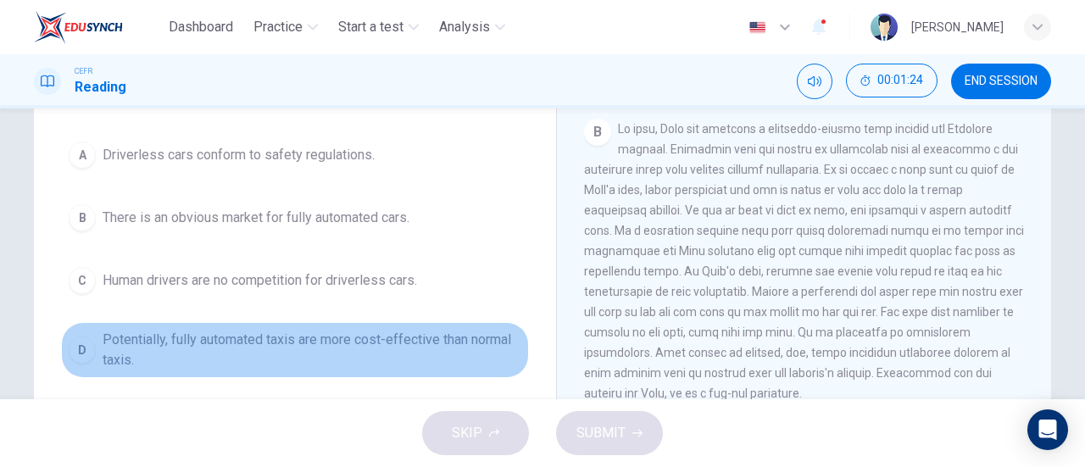
click at [387, 345] on span "Potentially, fully automated taxis are more cost-effective than normal taxis." at bounding box center [312, 350] width 419 height 41
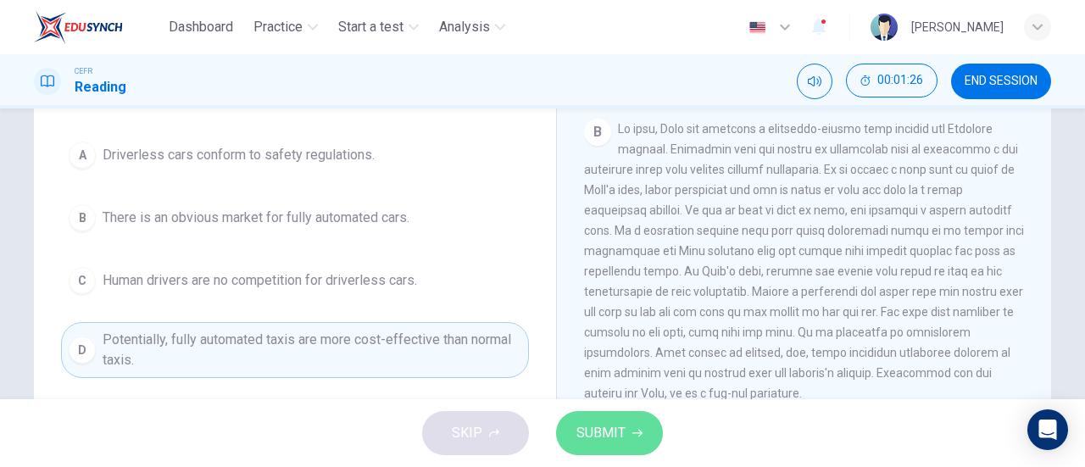
click at [586, 428] on span "SUBMIT" at bounding box center [600, 433] width 49 height 24
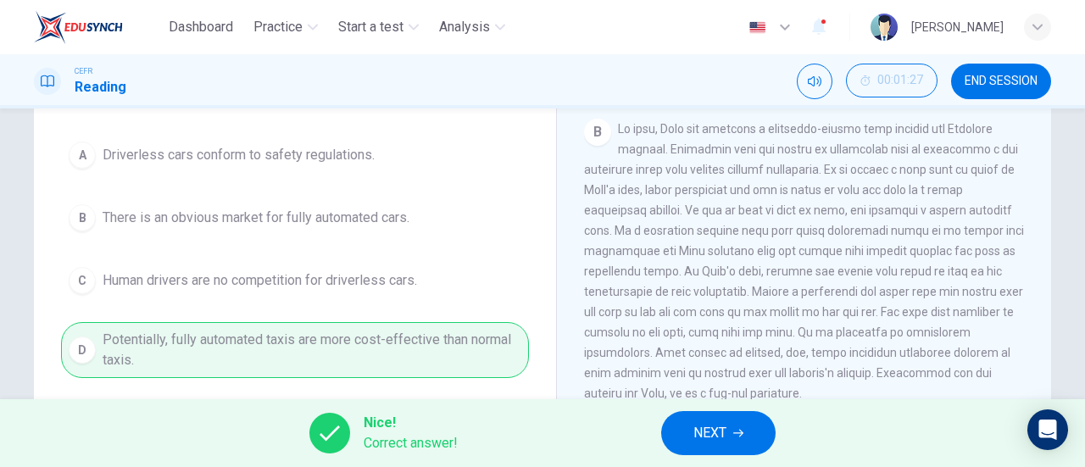
click at [716, 430] on span "NEXT" at bounding box center [709, 433] width 33 height 24
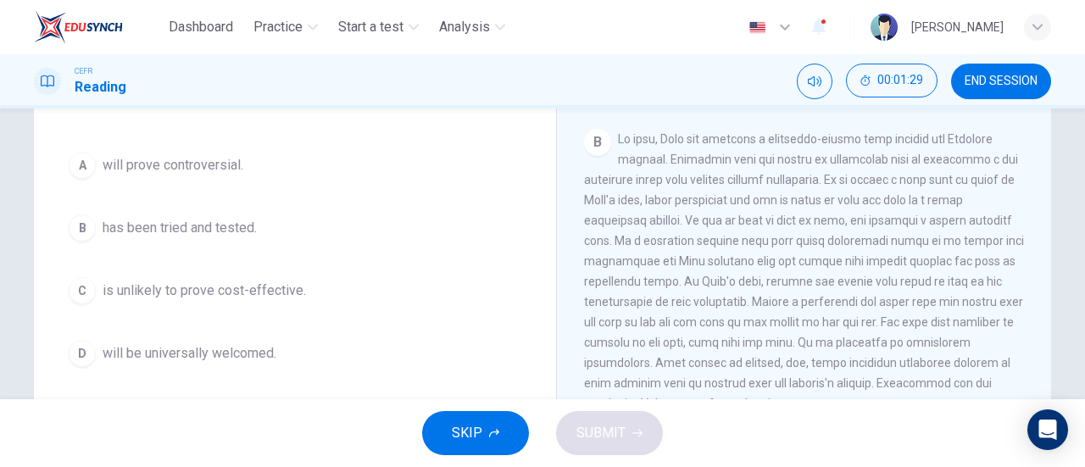
scroll to position [170, 0]
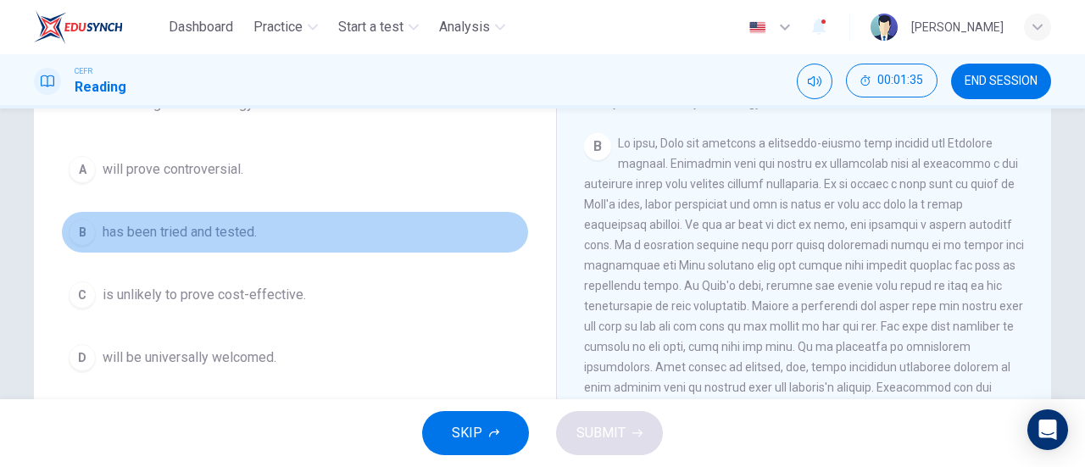
click at [237, 231] on span "has been tried and tested." at bounding box center [180, 232] width 154 height 20
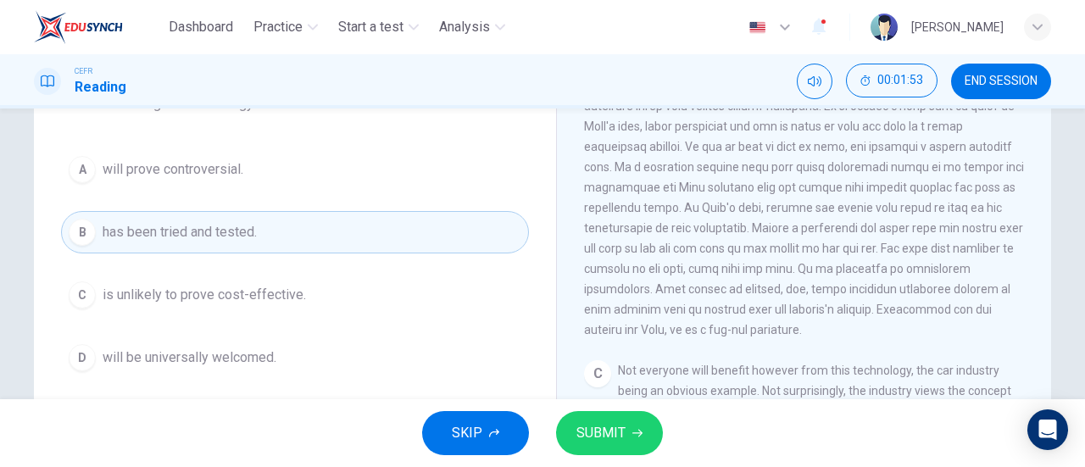
scroll to position [477, 0]
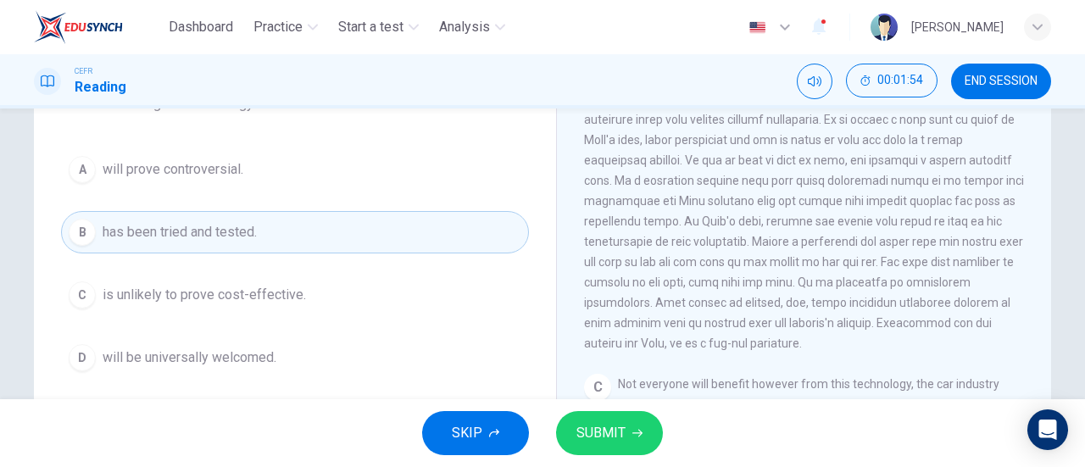
click at [605, 432] on span "SUBMIT" at bounding box center [600, 433] width 49 height 24
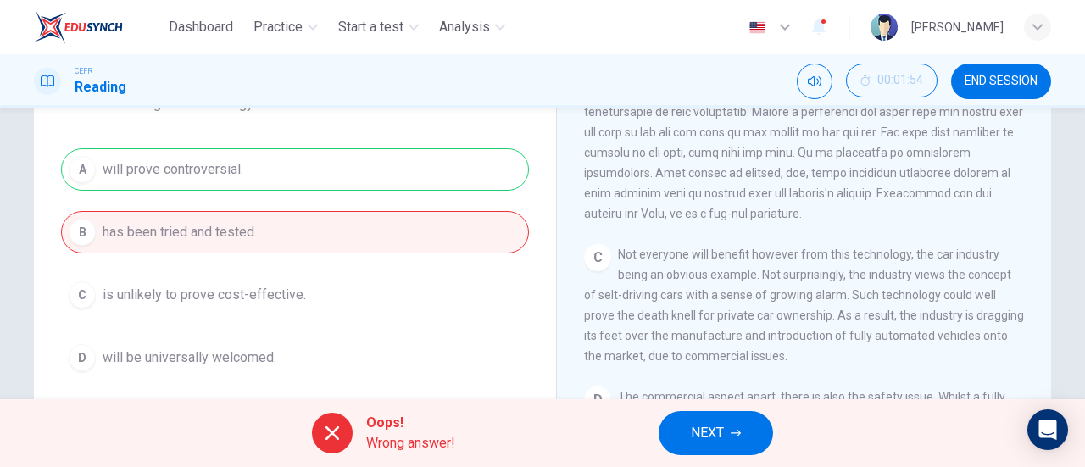
scroll to position [609, 0]
click at [714, 438] on span "NEXT" at bounding box center [707, 433] width 33 height 24
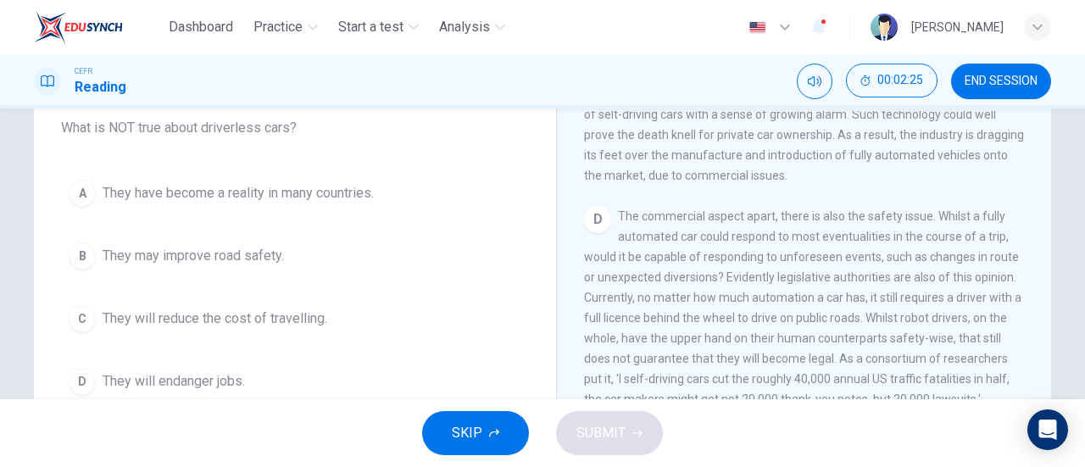
scroll to position [853, 0]
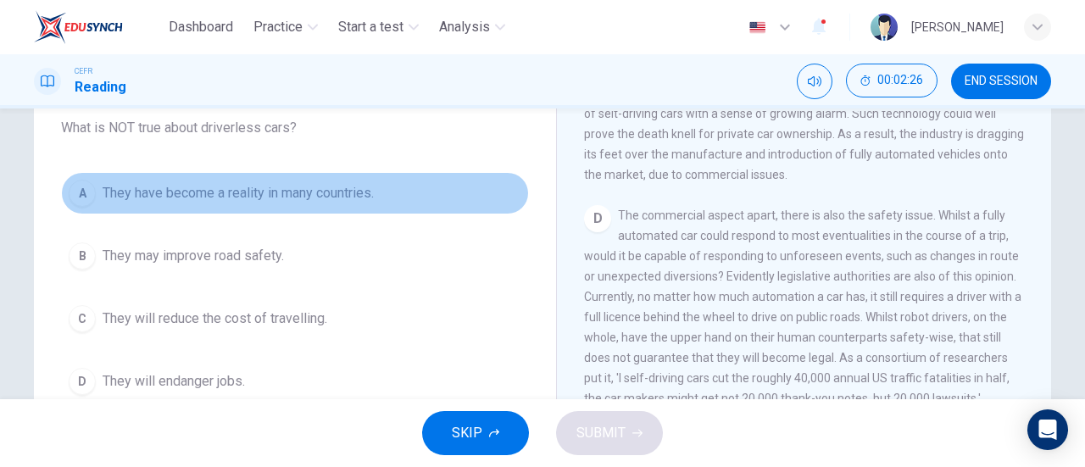
click at [374, 201] on span "They have become a reality in many countries." at bounding box center [238, 193] width 271 height 20
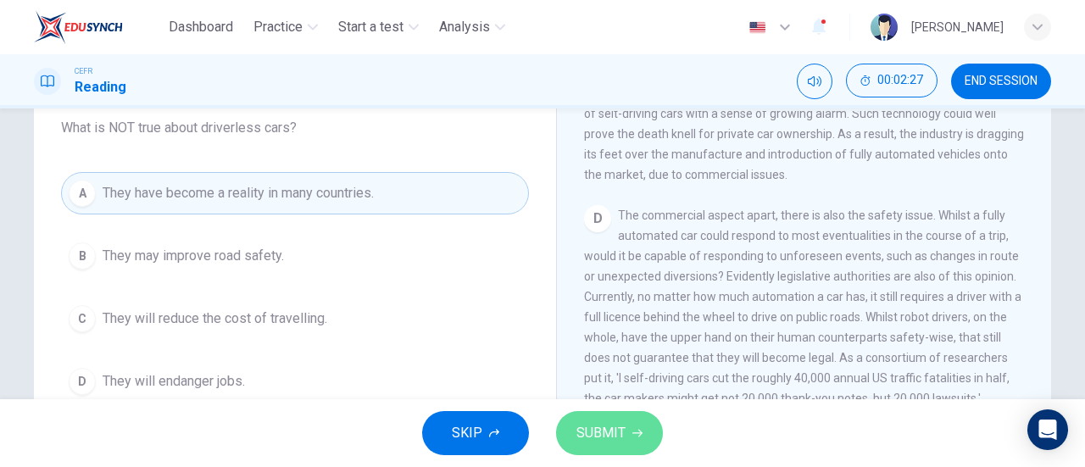
click at [625, 428] on button "SUBMIT" at bounding box center [609, 433] width 107 height 44
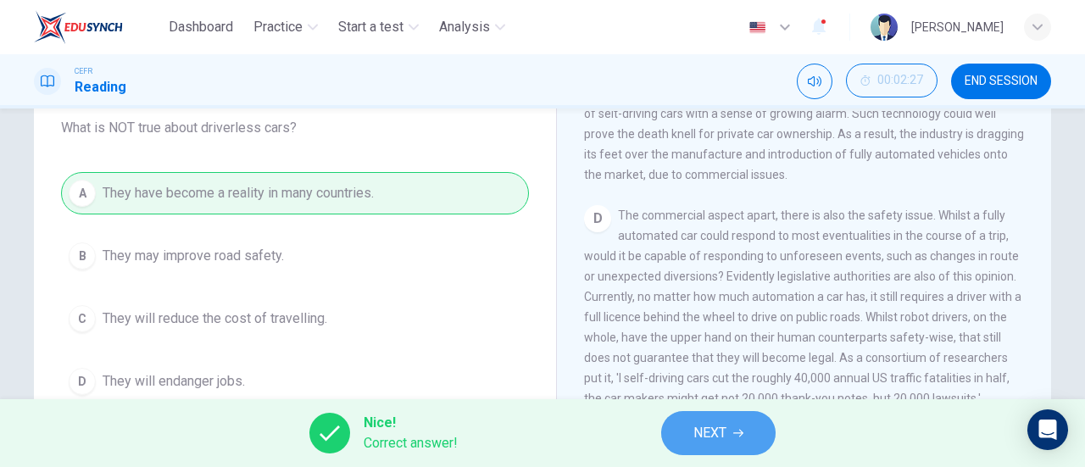
click at [714, 430] on span "NEXT" at bounding box center [709, 433] width 33 height 24
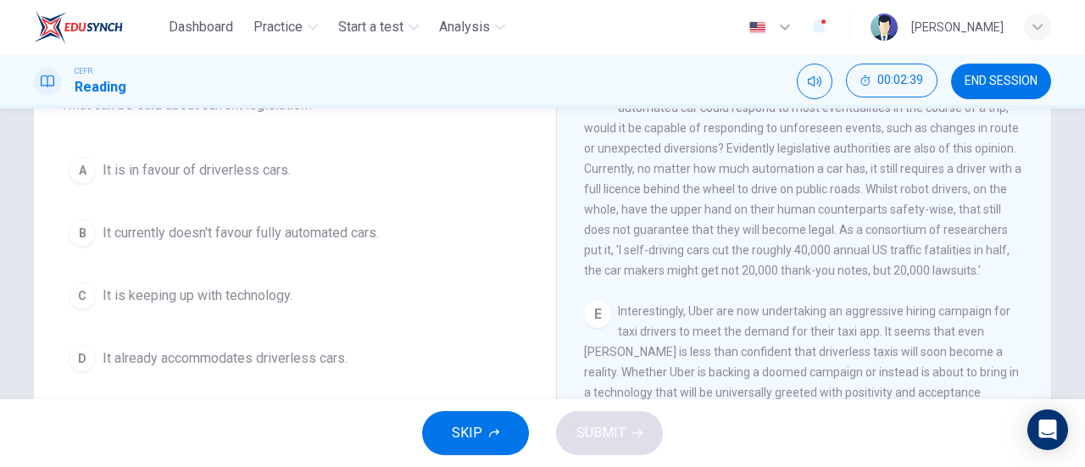
scroll to position [918, 0]
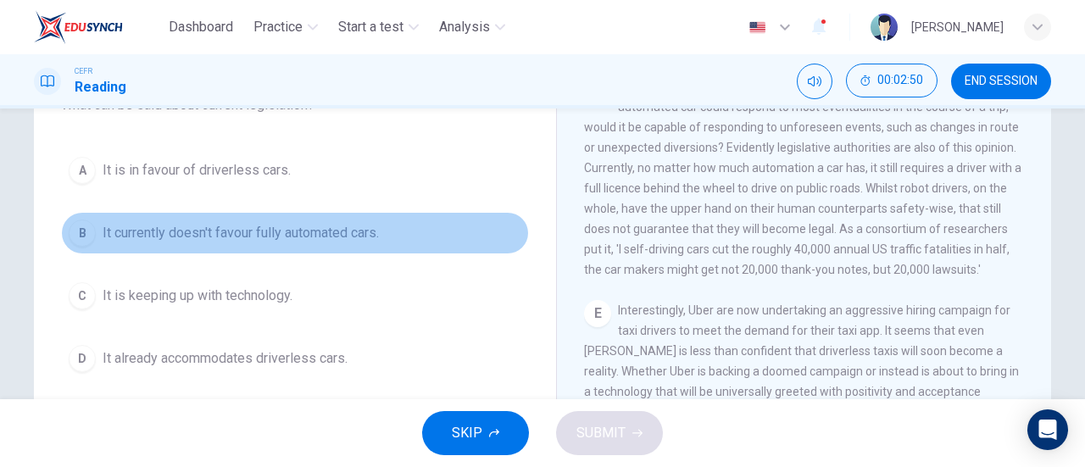
click at [264, 240] on span "It currently doesn't favour fully automated cars." at bounding box center [241, 233] width 276 height 20
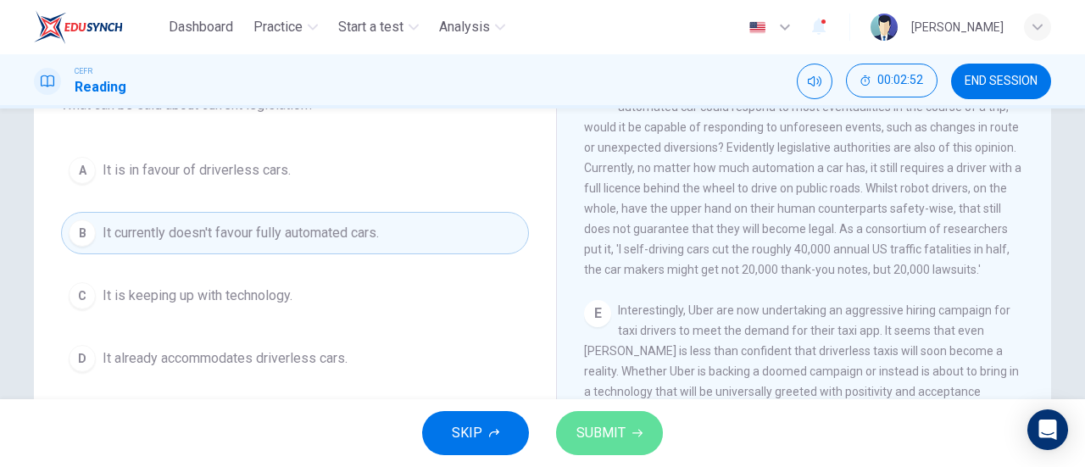
click at [632, 432] on icon "button" at bounding box center [637, 433] width 10 height 10
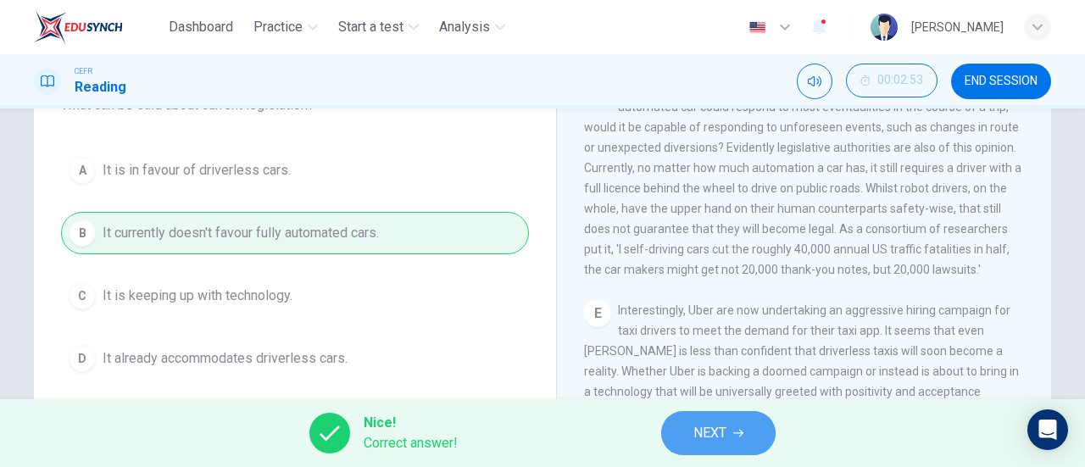
click at [701, 437] on span "NEXT" at bounding box center [709, 433] width 33 height 24
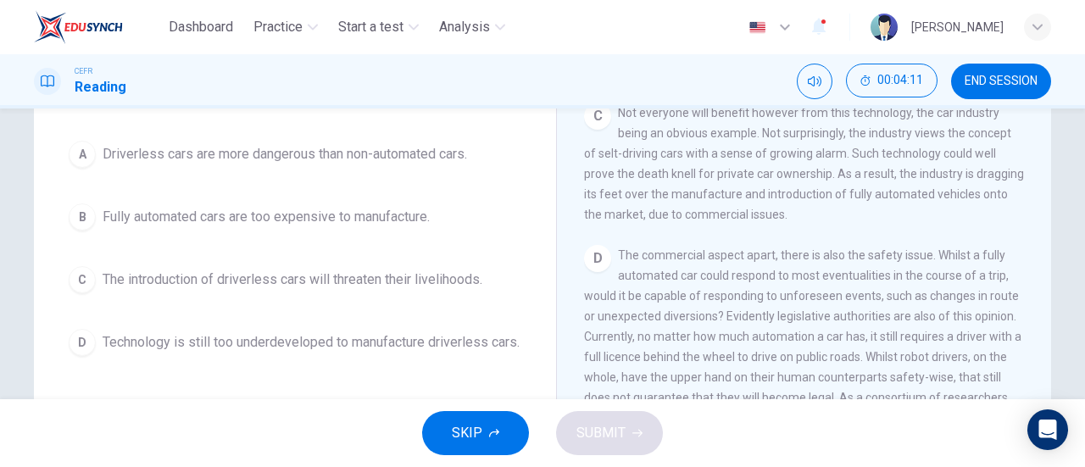
scroll to position [731, 0]
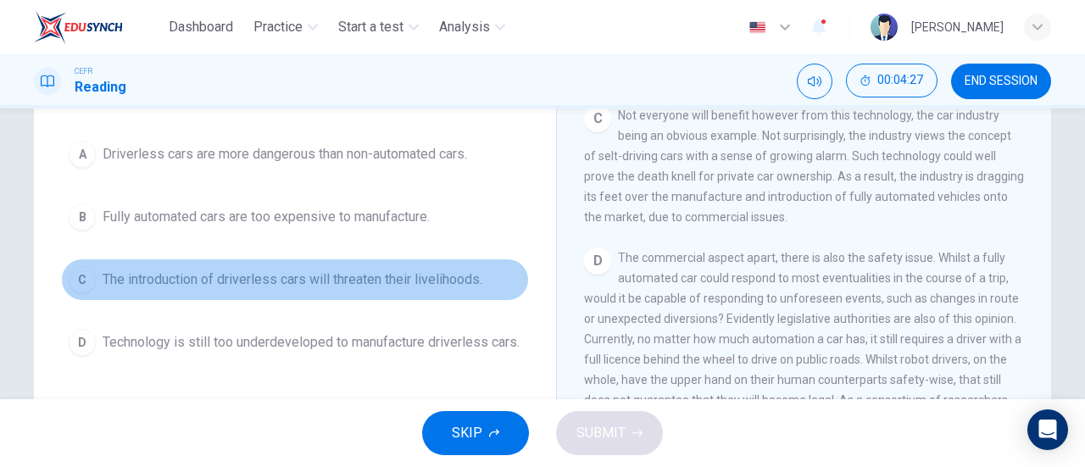
click at [351, 269] on span "The introduction of driverless cars will threaten their livelihoods." at bounding box center [293, 279] width 380 height 20
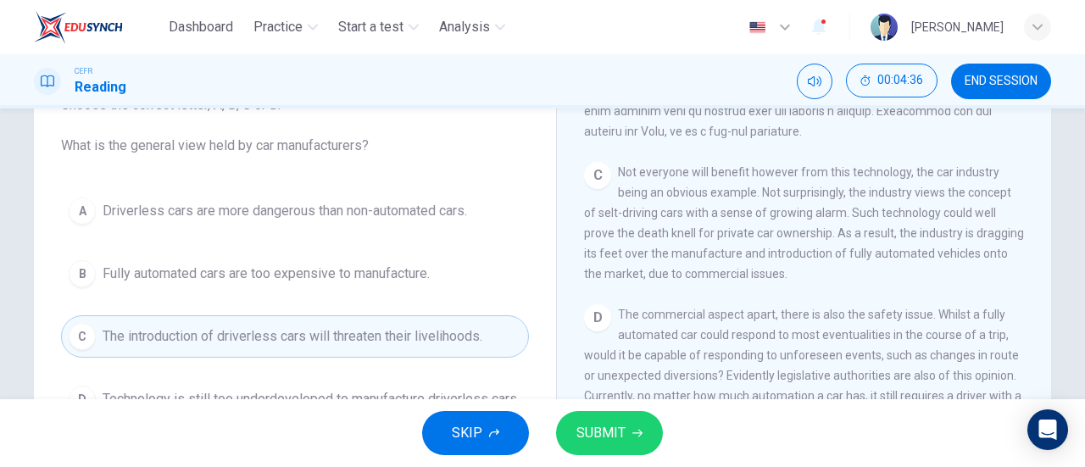
scroll to position [131, 0]
click at [605, 442] on span "SUBMIT" at bounding box center [600, 433] width 49 height 24
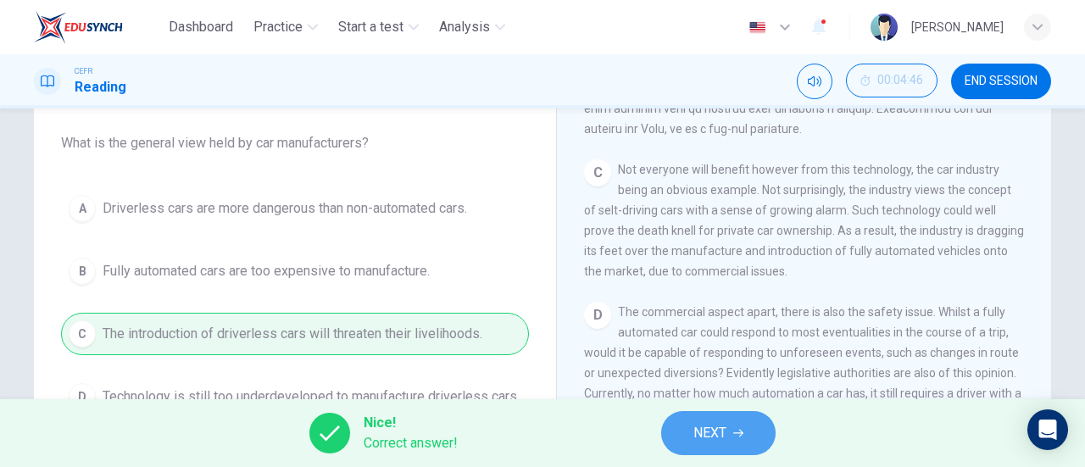
click at [695, 430] on span "NEXT" at bounding box center [709, 433] width 33 height 24
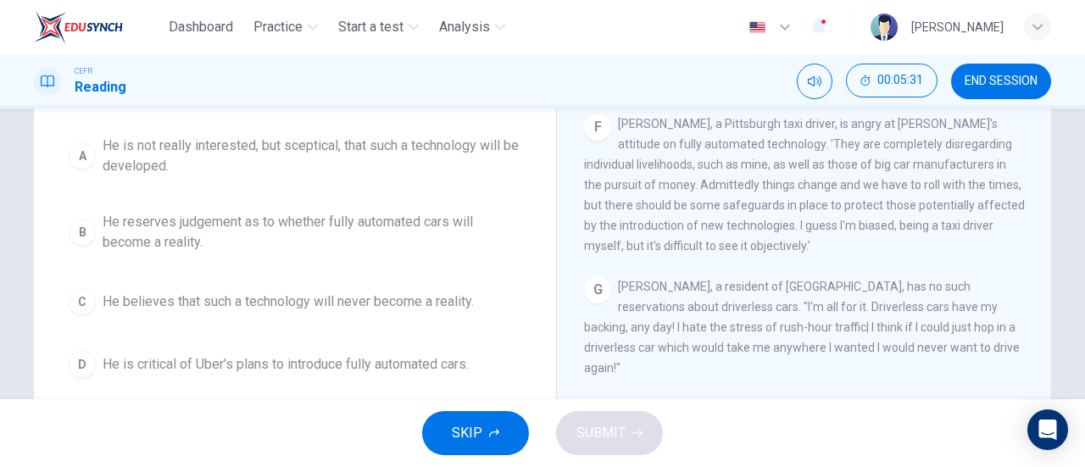
scroll to position [147, 0]
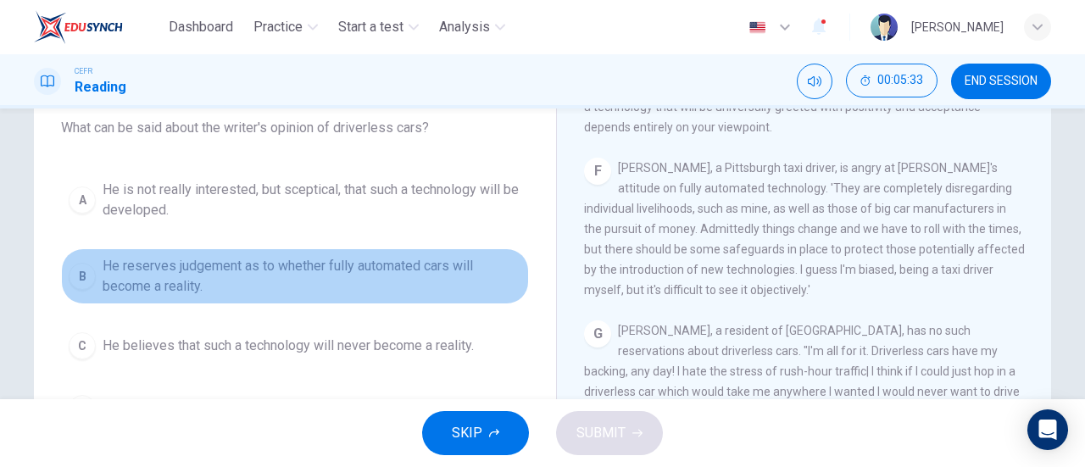
click at [359, 302] on button "B He reserves judgement as to whether fully automated cars will become a realit…" at bounding box center [295, 276] width 468 height 56
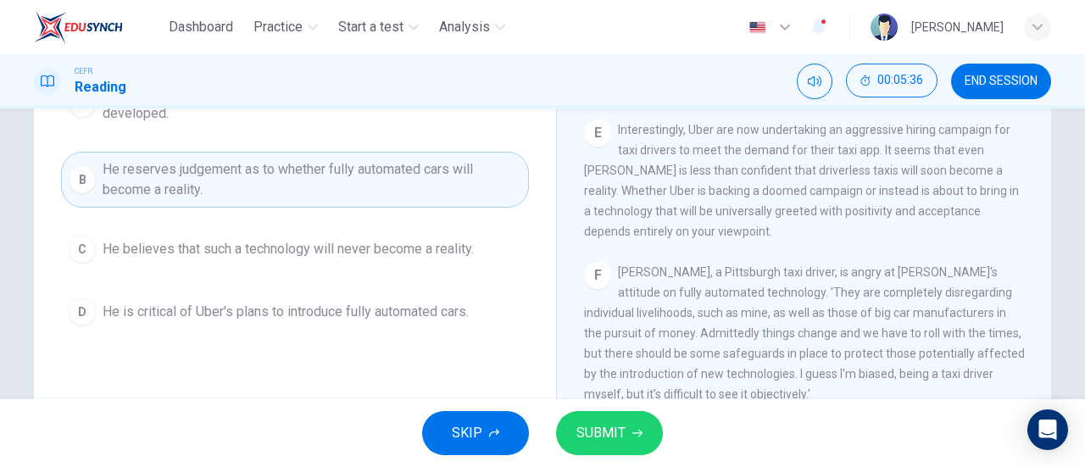
scroll to position [853, 0]
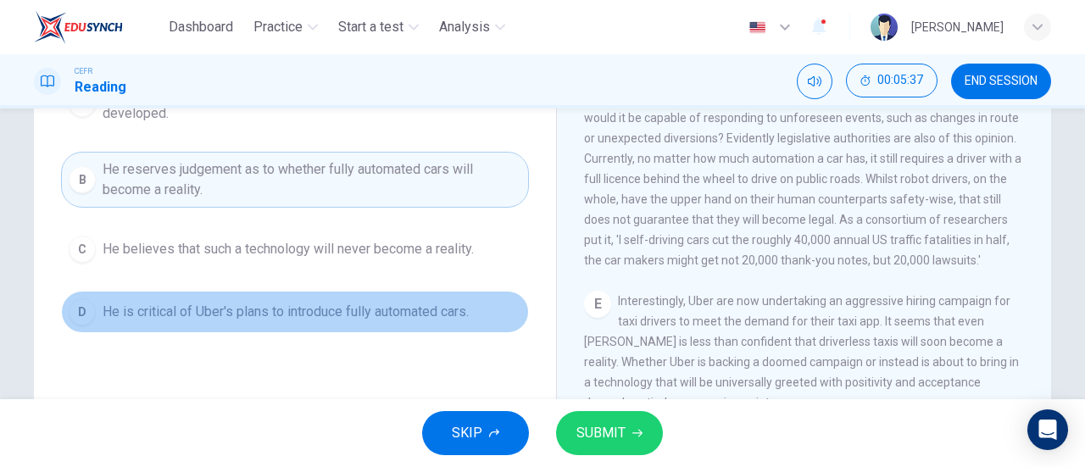
click at [417, 317] on span "He is critical of Uber's plans to introduce fully automated cars." at bounding box center [286, 312] width 366 height 20
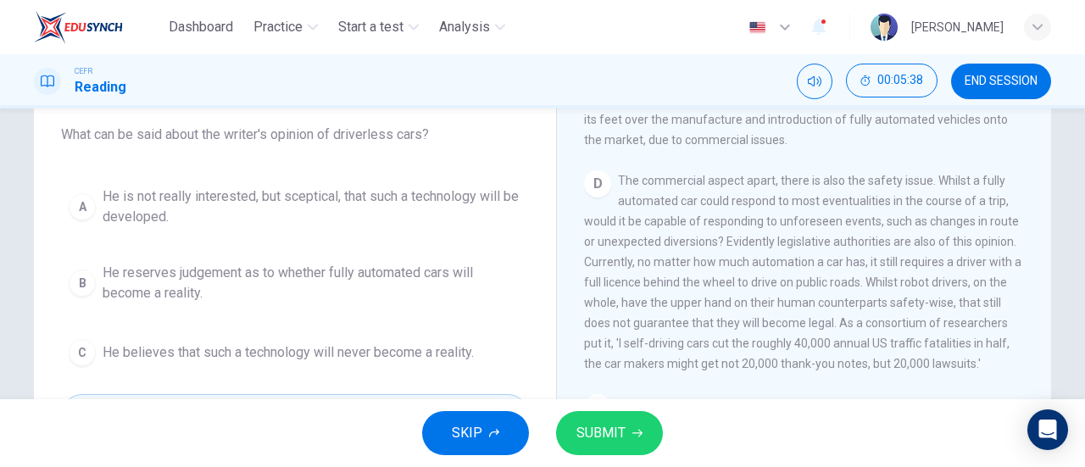
scroll to position [139, 0]
click at [606, 425] on span "SUBMIT" at bounding box center [600, 433] width 49 height 24
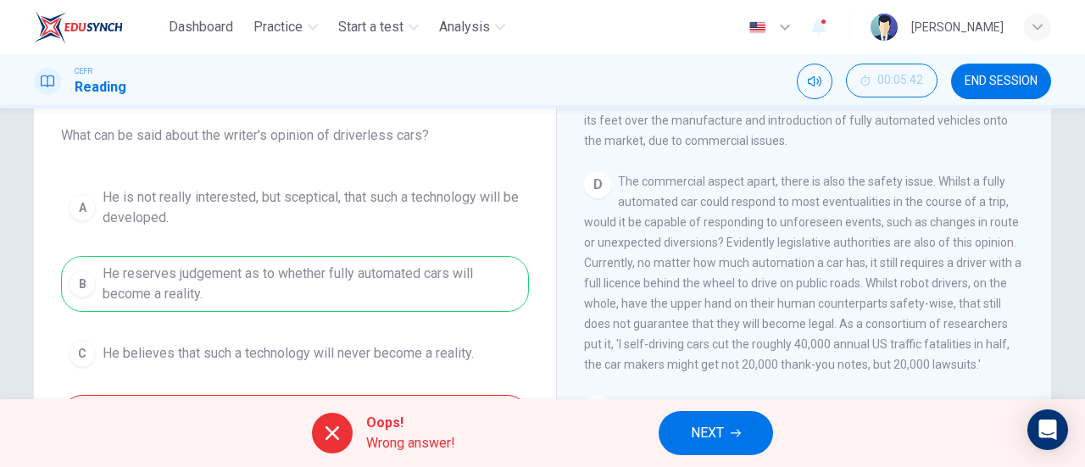
scroll to position [201, 0]
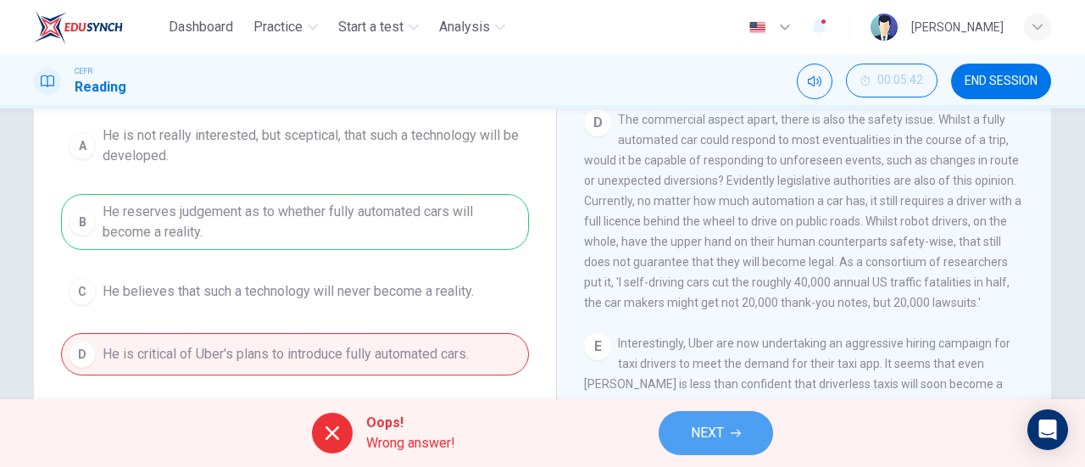
click at [683, 438] on button "NEXT" at bounding box center [715, 433] width 114 height 44
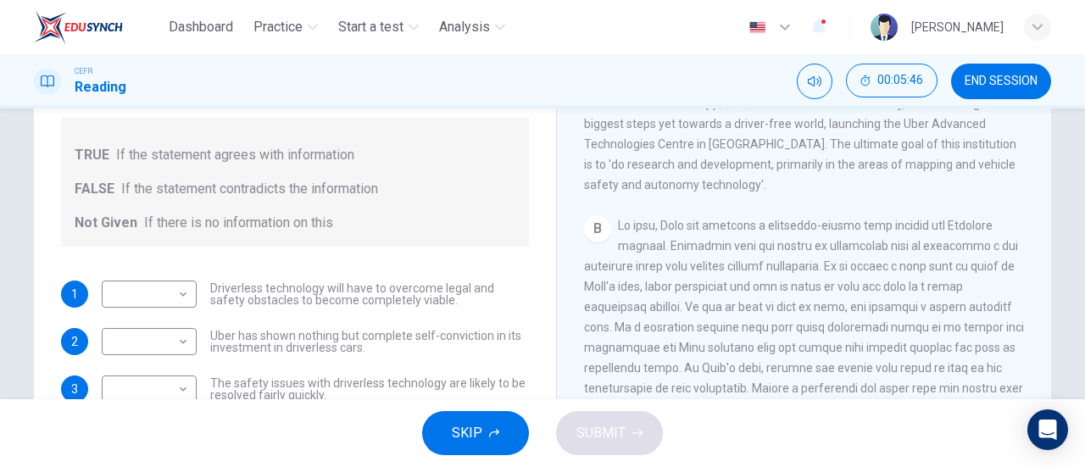
scroll to position [302, 0]
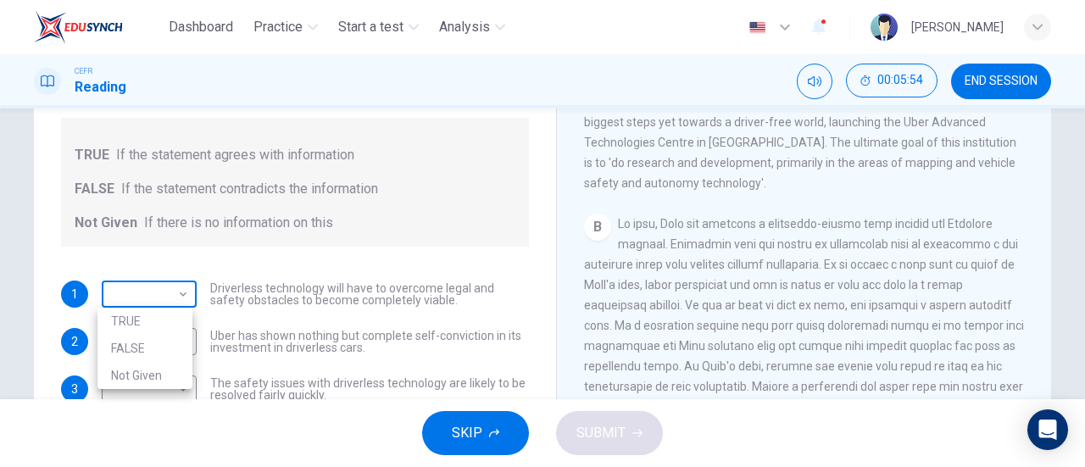
click at [145, 303] on body "Dashboard Practice Start a test Analysis English en ​ FATEHA AISYA BINTI ABD HA…" at bounding box center [542, 233] width 1085 height 467
click at [153, 328] on li "TRUE" at bounding box center [144, 321] width 95 height 27
type input "TRUE"
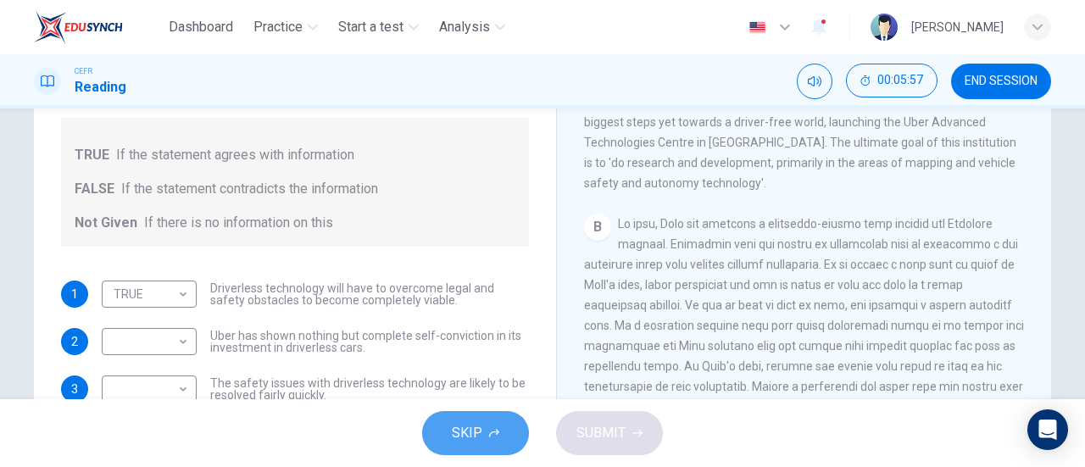
click at [464, 441] on span "SKIP" at bounding box center [467, 433] width 31 height 24
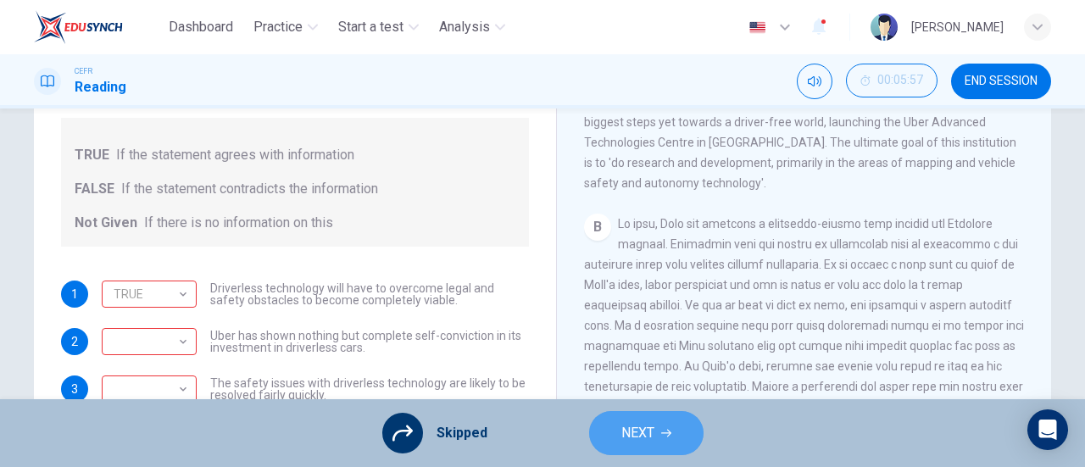
click at [610, 442] on button "NEXT" at bounding box center [646, 433] width 114 height 44
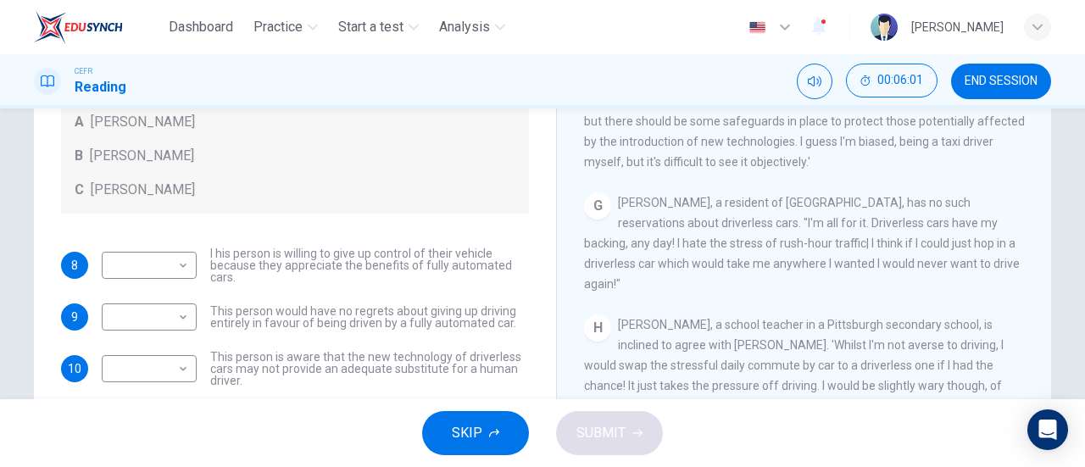
scroll to position [279, 0]
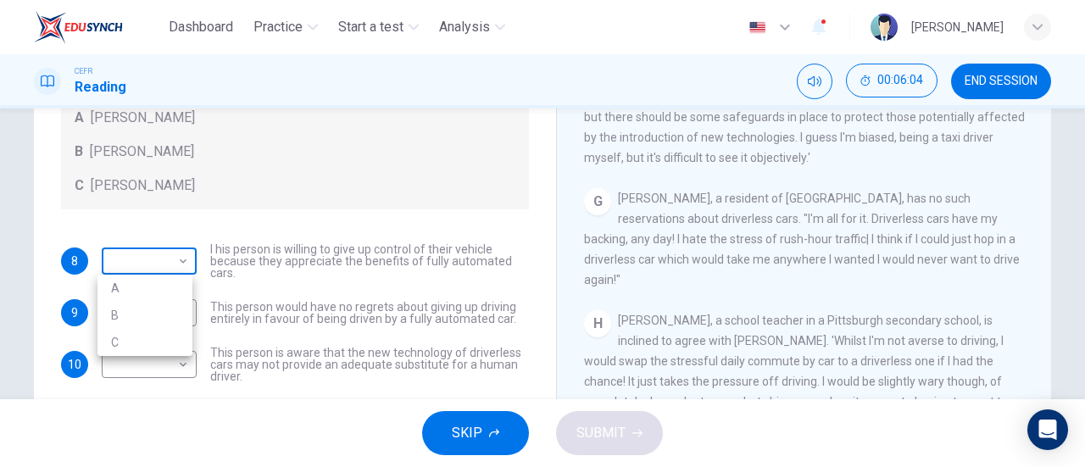
click at [153, 262] on body "Dashboard Practice Start a test Analysis English en ​ FATEHA AISYA BINTI ABD HA…" at bounding box center [542, 233] width 1085 height 467
click at [167, 343] on li "C" at bounding box center [144, 342] width 95 height 27
type input "C"
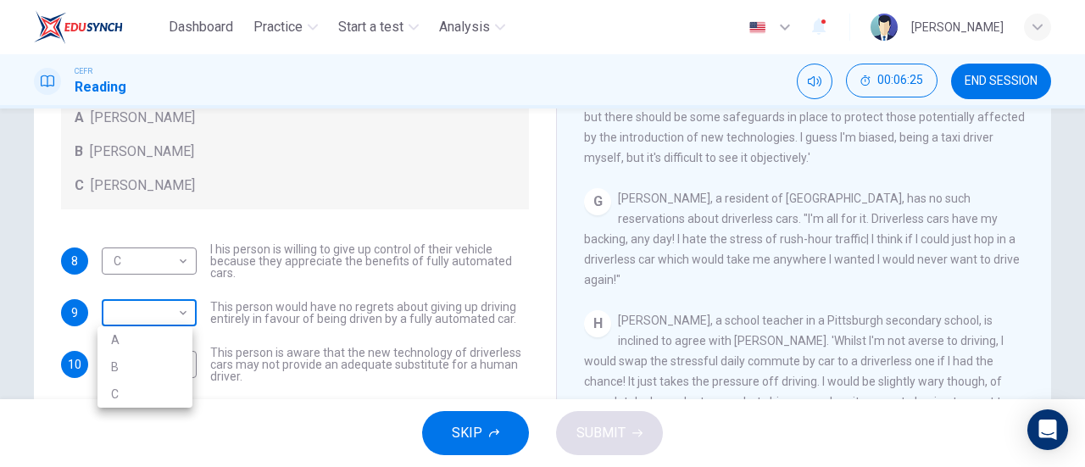
click at [175, 320] on body "Dashboard Practice Start a test Analysis English en ​ FATEHA AISYA BINTI ABD HA…" at bounding box center [542, 233] width 1085 height 467
click at [175, 320] on div at bounding box center [542, 233] width 1085 height 467
click at [175, 320] on body "Dashboard Practice Start a test Analysis English en ​ FATEHA AISYA BINTI ABD HA…" at bounding box center [542, 233] width 1085 height 467
click at [140, 391] on li "C" at bounding box center [144, 394] width 95 height 27
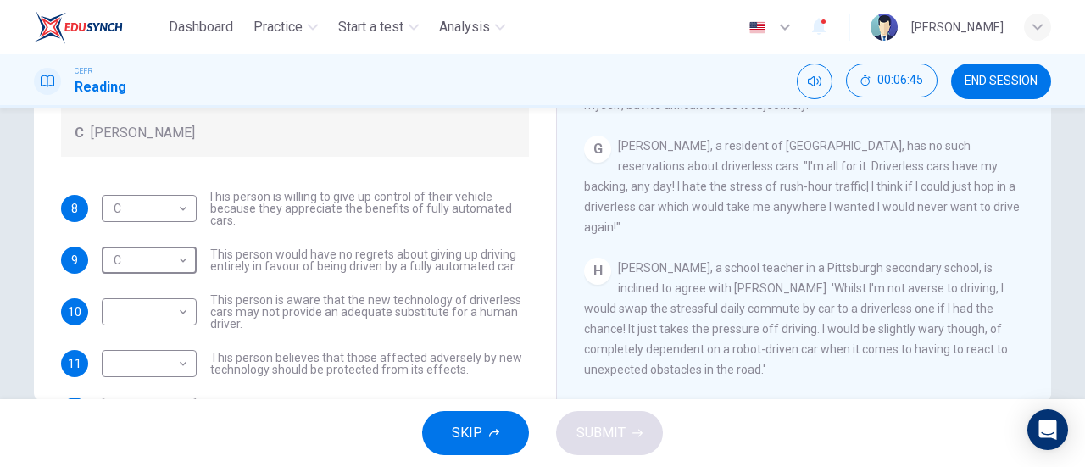
scroll to position [333, 0]
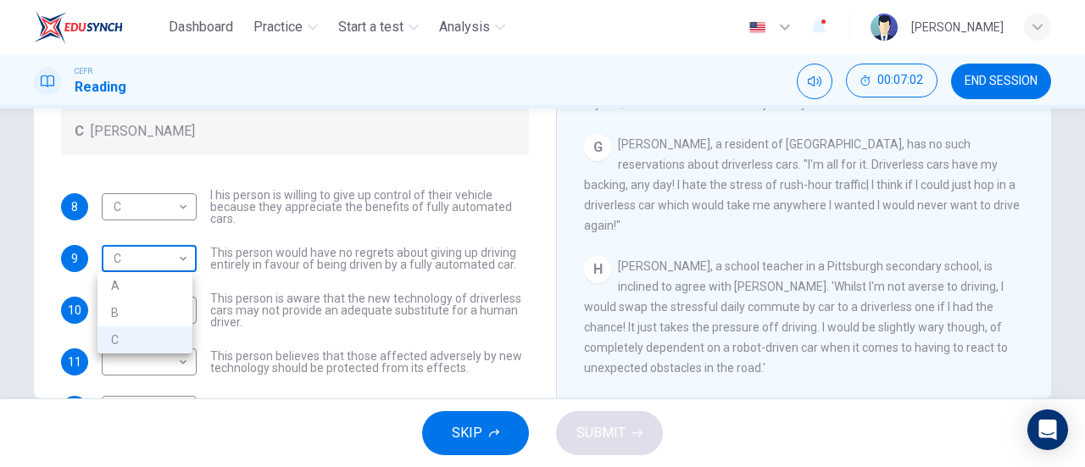
click at [164, 260] on body "Dashboard Practice Start a test Analysis English en ​ FATEHA AISYA BINTI ABD HA…" at bounding box center [542, 233] width 1085 height 467
click at [241, 250] on div at bounding box center [542, 233] width 1085 height 467
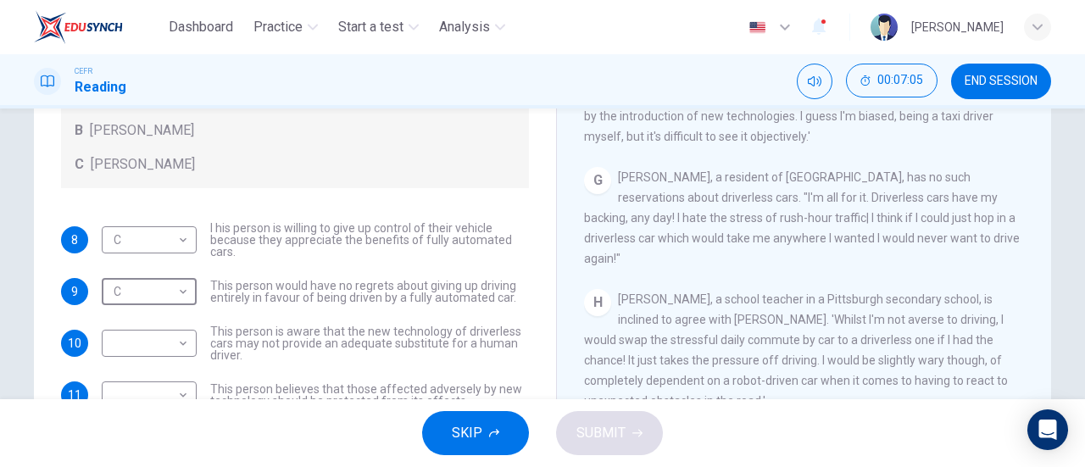
scroll to position [296, 0]
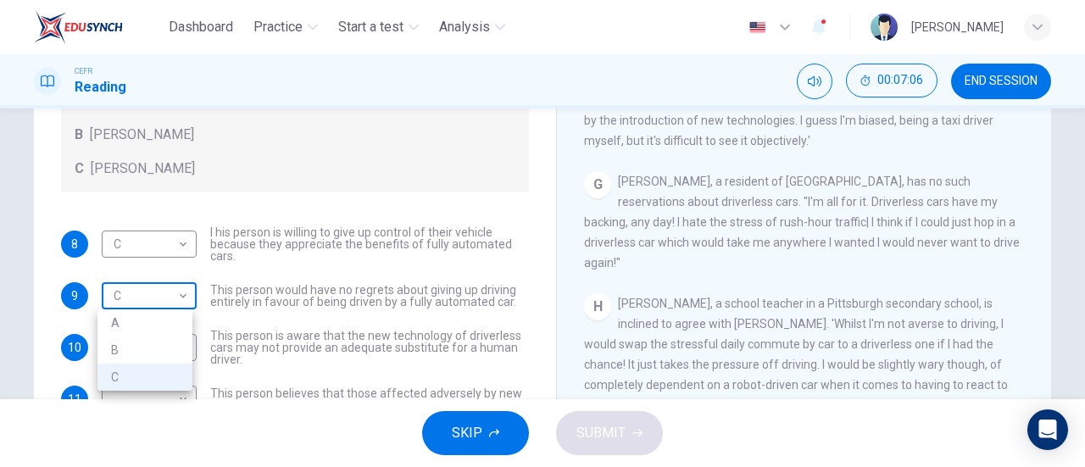
click at [170, 297] on body "Dashboard Practice Start a test Analysis English en ​ FATEHA AISYA BINTI ABD HA…" at bounding box center [542, 233] width 1085 height 467
click at [153, 348] on li "B" at bounding box center [144, 349] width 95 height 27
type input "B"
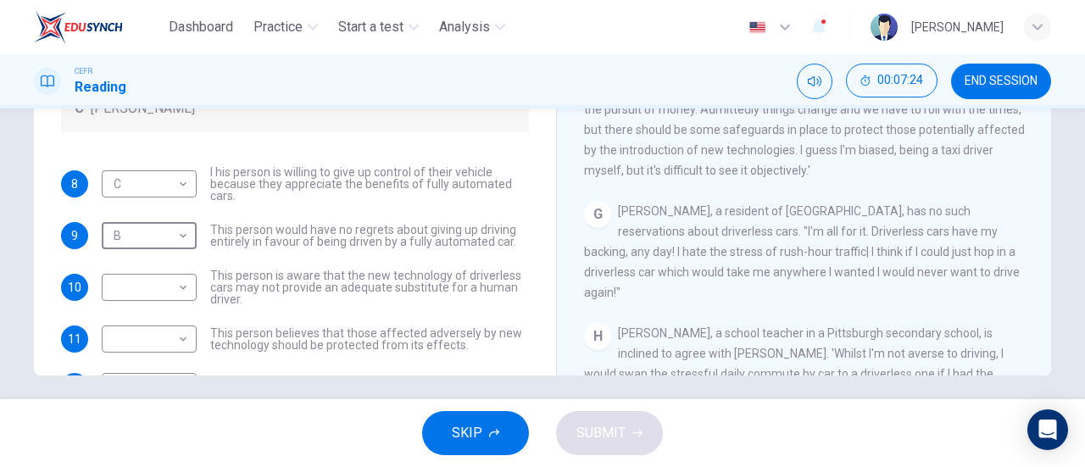
scroll to position [357, 0]
click at [169, 336] on body "Dashboard Practice Start a test Analysis English en ​ FATEHA AISYA BINTI ABD HA…" at bounding box center [542, 233] width 1085 height 467
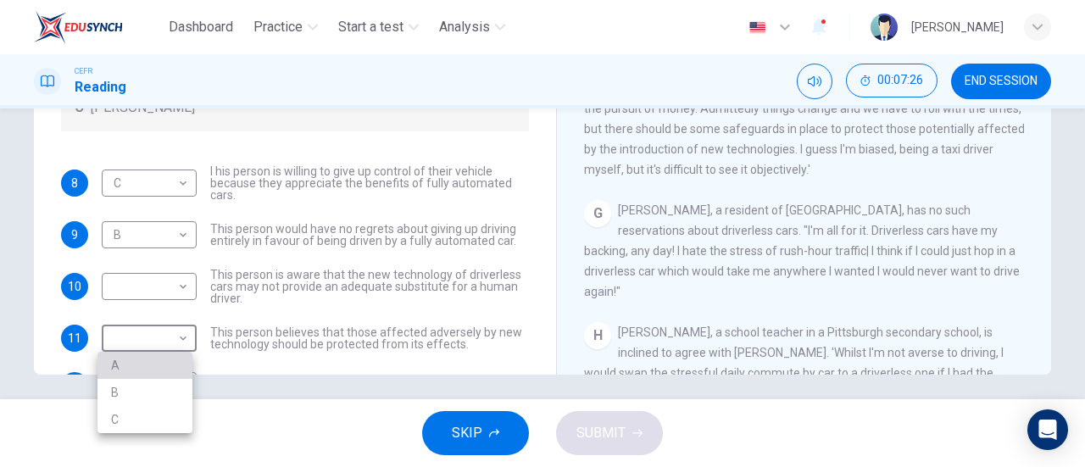
click at [156, 366] on li "A" at bounding box center [144, 365] width 95 height 27
type input "A"
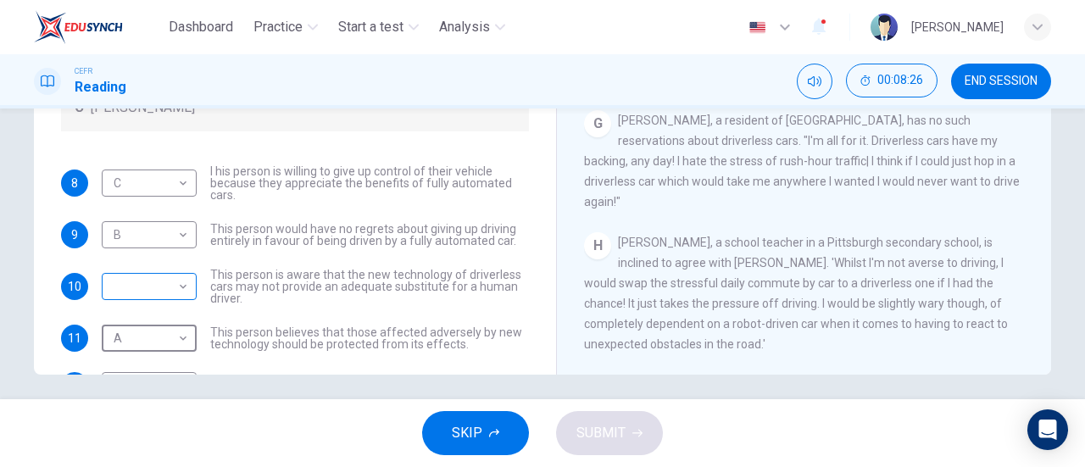
scroll to position [58, 0]
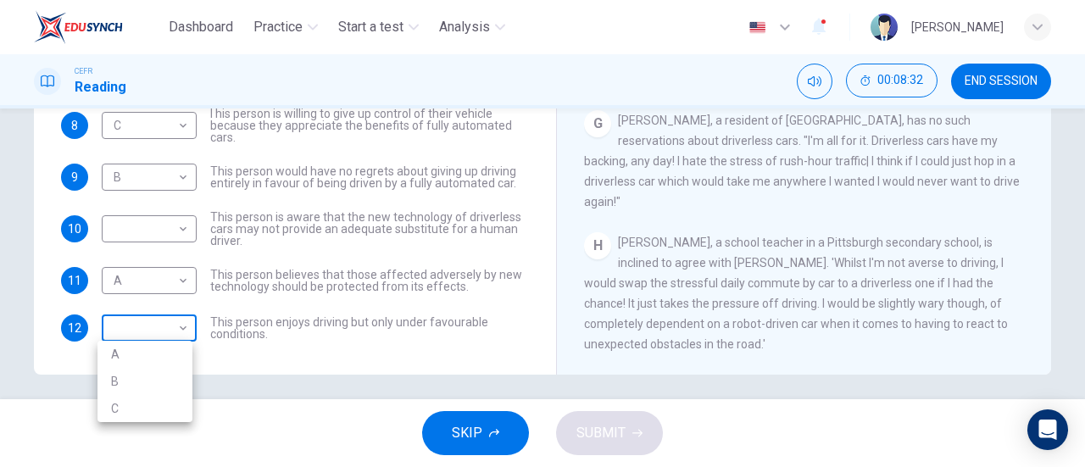
click at [149, 335] on body "Dashboard Practice Start a test Analysis English en ​ FATEHA AISYA BINTI ABD HA…" at bounding box center [542, 233] width 1085 height 467
click at [157, 408] on li "C" at bounding box center [144, 408] width 95 height 27
type input "C"
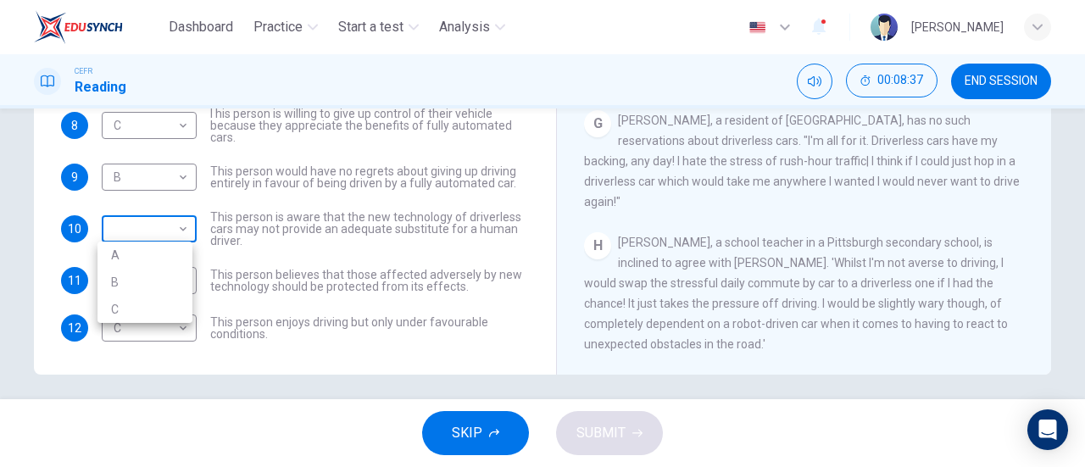
click at [162, 221] on body "Dashboard Practice Start a test Analysis English en ​ FATEHA AISYA BINTI ABD HA…" at bounding box center [542, 233] width 1085 height 467
click at [147, 255] on li "A" at bounding box center [144, 255] width 95 height 27
type input "A"
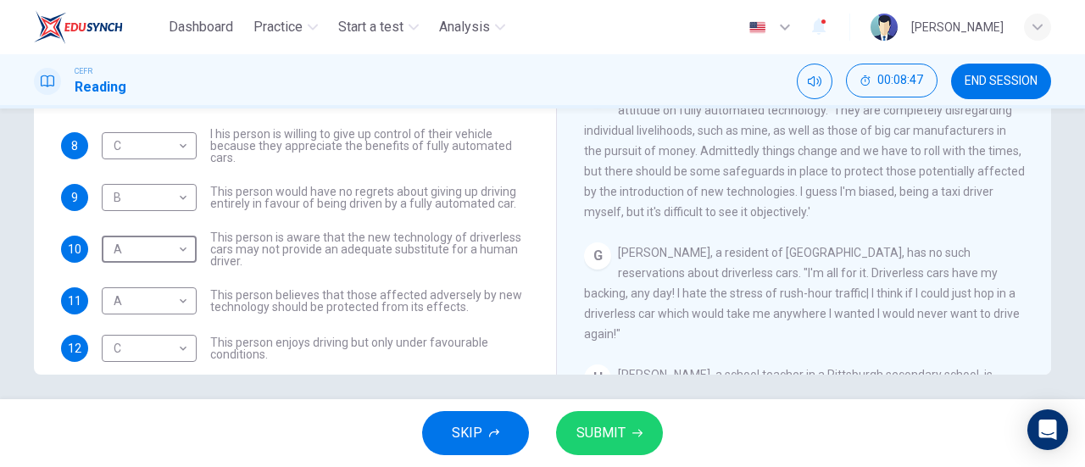
scroll to position [1090, 0]
click at [642, 429] on button "SUBMIT" at bounding box center [609, 433] width 107 height 44
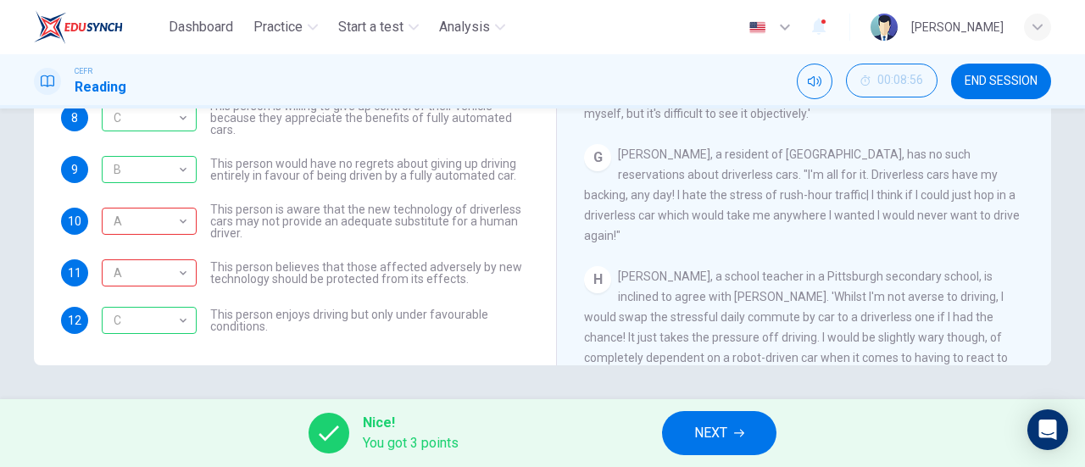
scroll to position [58, 0]
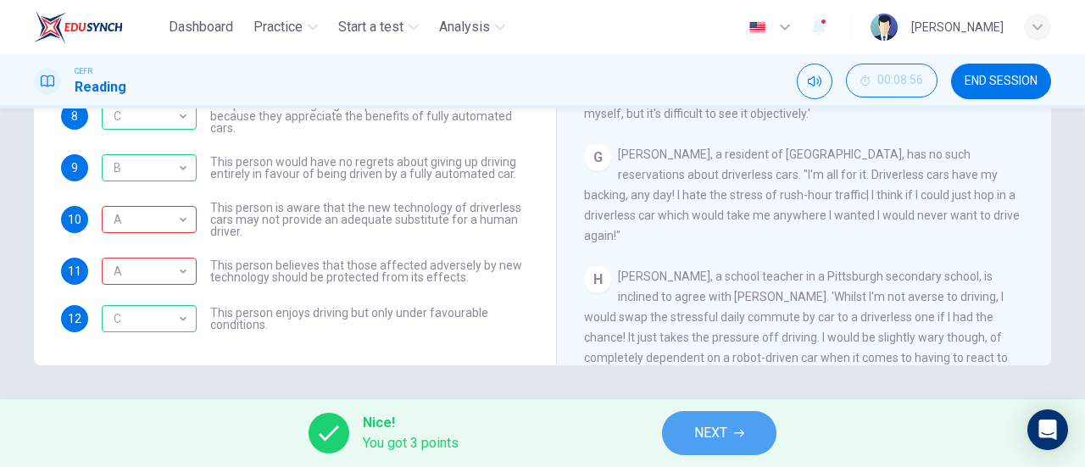
click at [731, 431] on button "NEXT" at bounding box center [719, 433] width 114 height 44
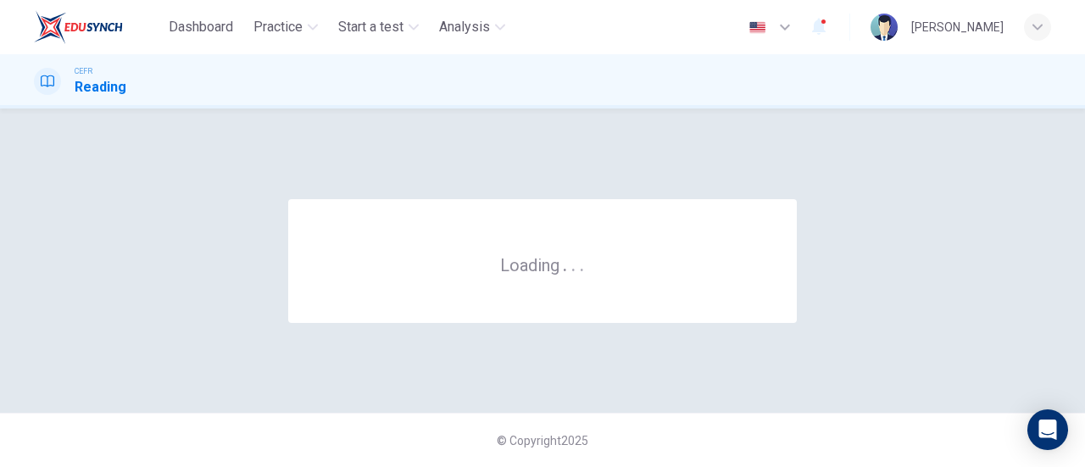
scroll to position [0, 0]
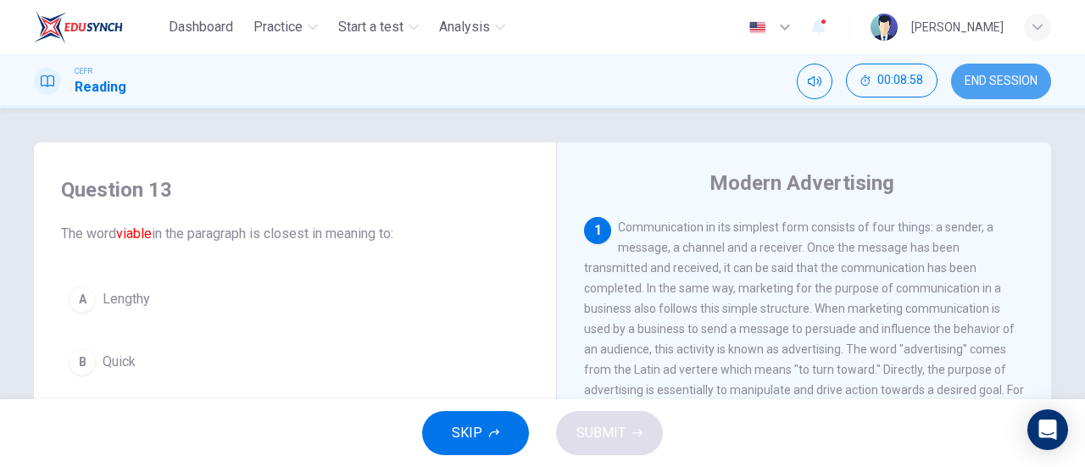
click at [1020, 77] on span "END SESSION" at bounding box center [1000, 82] width 73 height 14
